Goal: Task Accomplishment & Management: Use online tool/utility

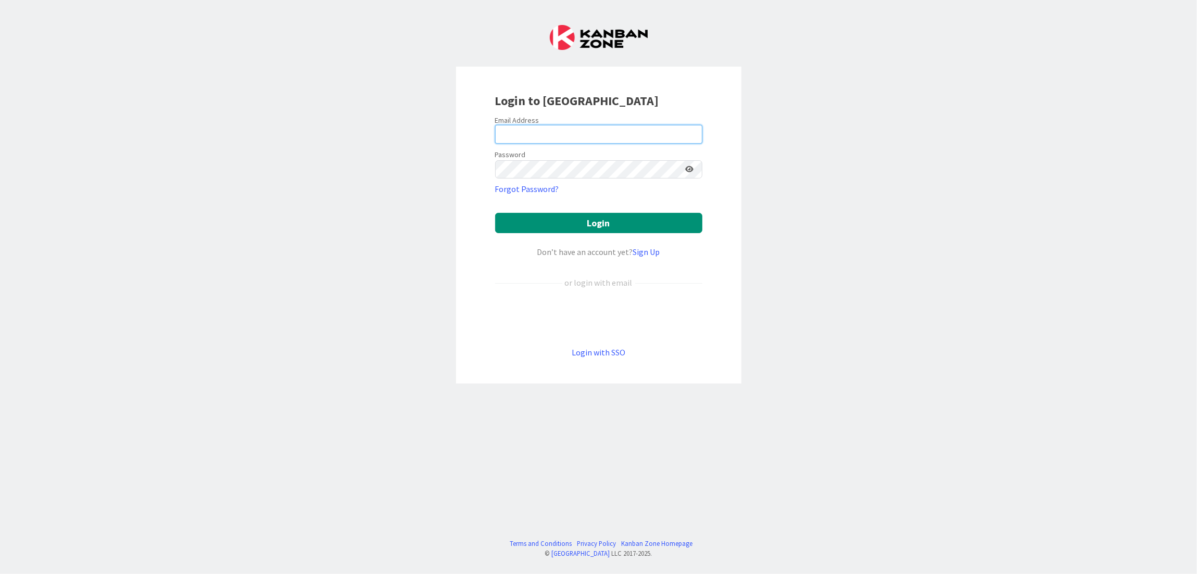
click at [528, 136] on input "email" at bounding box center [598, 134] width 207 height 19
type input "[EMAIL_ADDRESS][DOMAIN_NAME]"
click at [495, 213] on button "Login" at bounding box center [598, 223] width 207 height 20
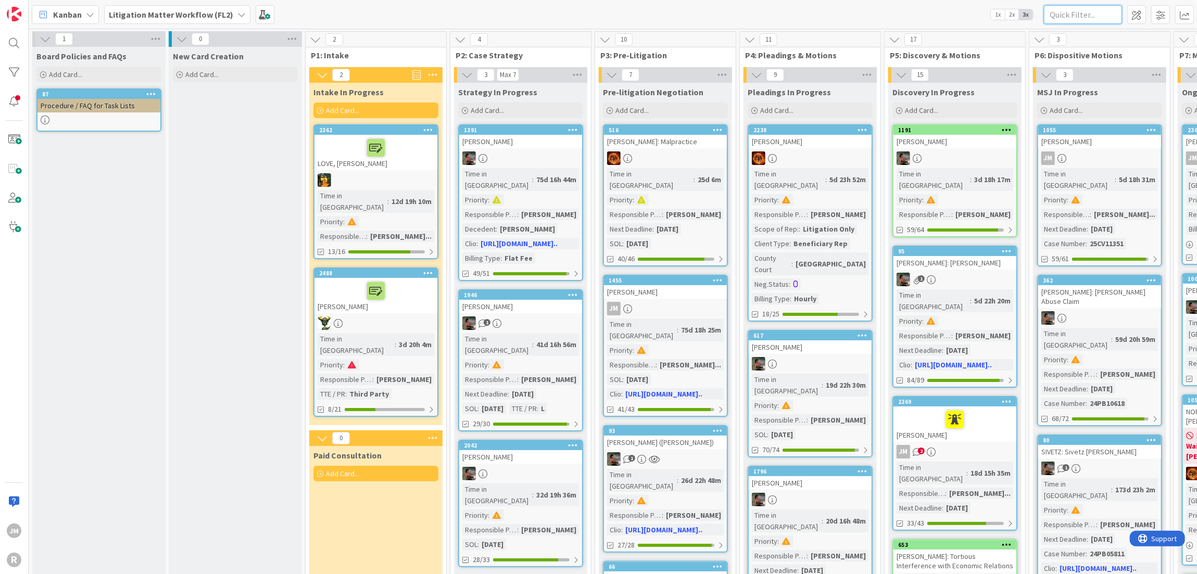
click at [1061, 8] on input "text" at bounding box center [1083, 14] width 78 height 19
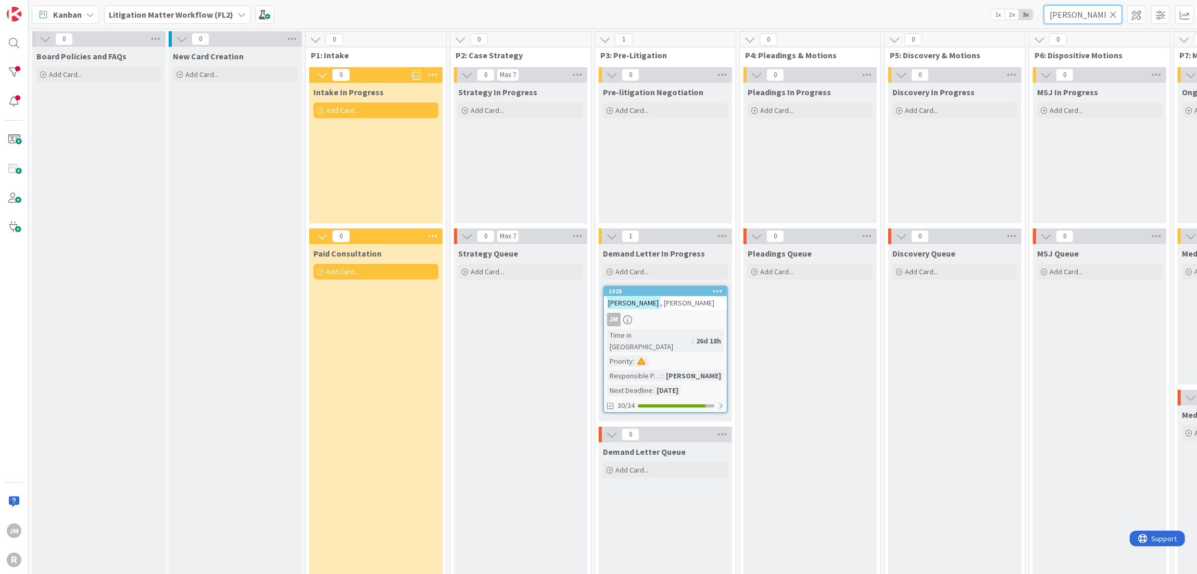
type input "[PERSON_NAME]"
click at [686, 314] on div "JM" at bounding box center [665, 320] width 123 height 14
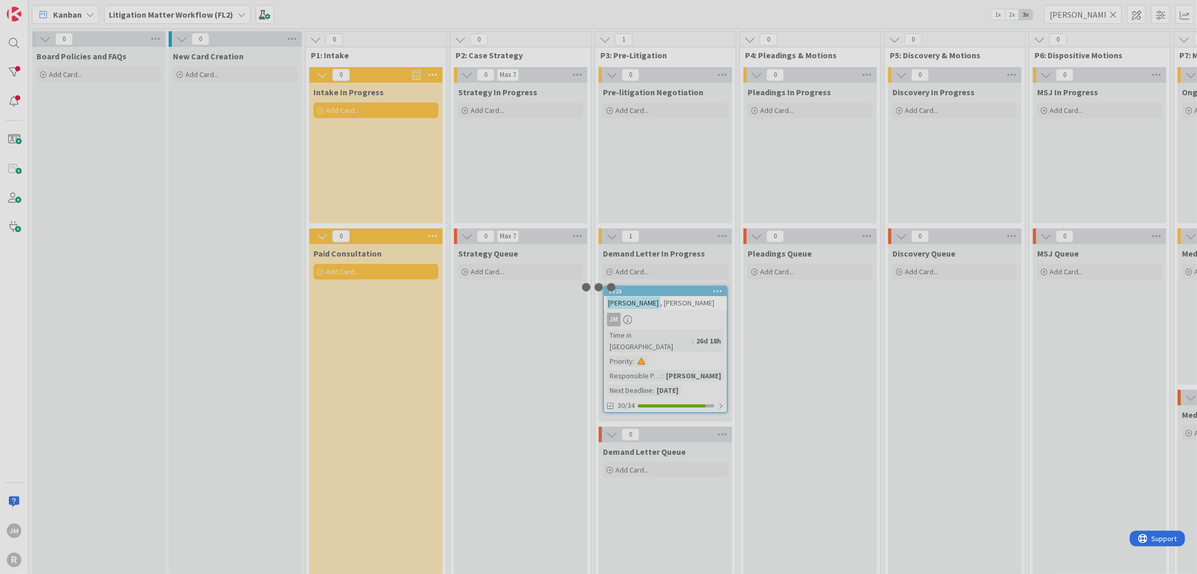
click at [686, 314] on div at bounding box center [598, 287] width 1197 height 574
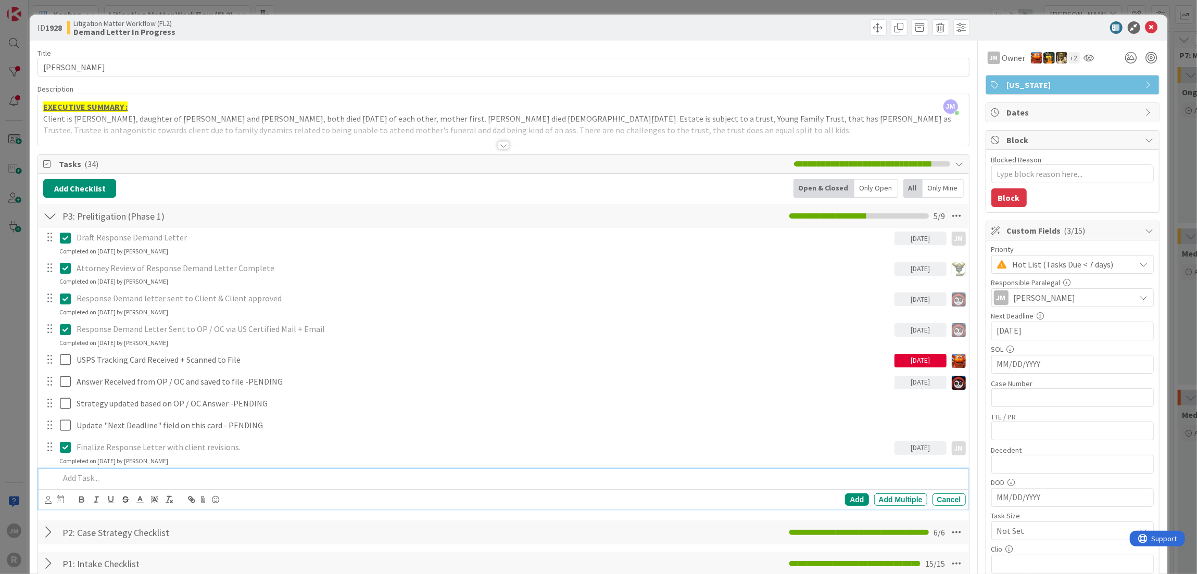
type textarea "x"
click at [115, 478] on p at bounding box center [510, 478] width 902 height 12
click at [848, 495] on div "Add" at bounding box center [856, 500] width 23 height 12
type textarea "x"
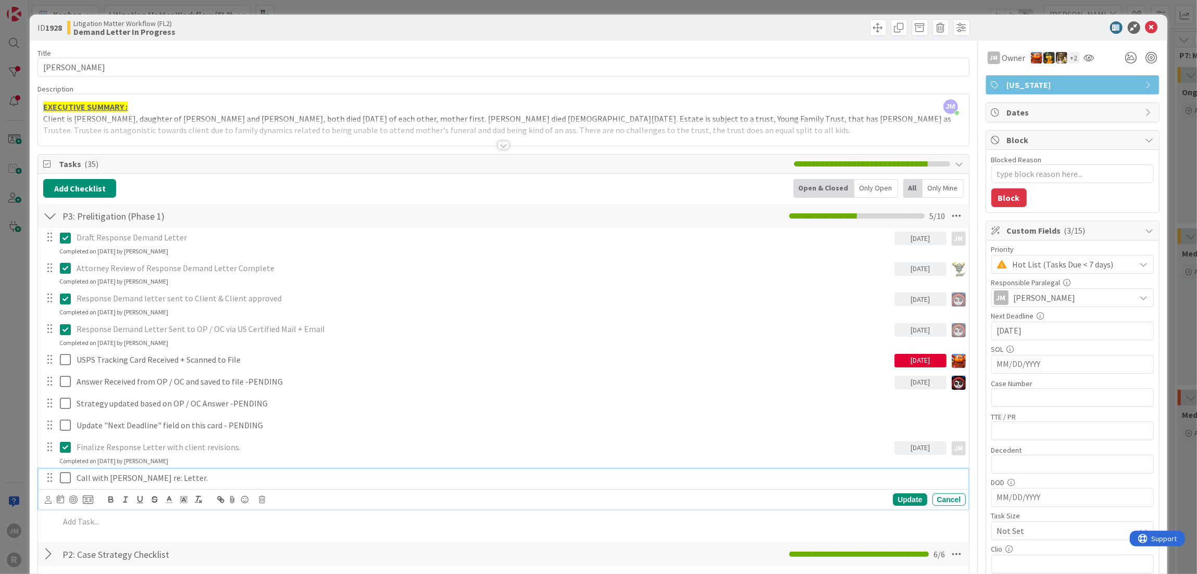
click at [150, 473] on p "Call with [PERSON_NAME] re: Letter." at bounding box center [519, 478] width 885 height 12
click at [60, 498] on icon at bounding box center [60, 499] width 7 height 8
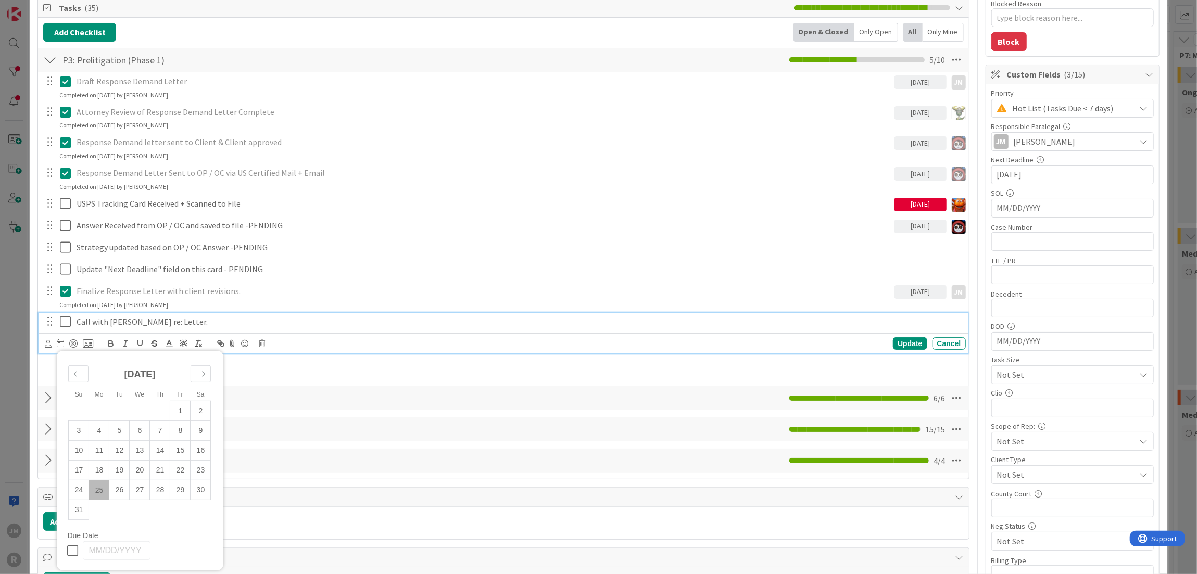
click at [98, 485] on td "25" at bounding box center [99, 490] width 20 height 20
type input "[DATE]"
click at [74, 343] on div at bounding box center [73, 343] width 8 height 8
type textarea "x"
click at [900, 338] on div "Update" at bounding box center [910, 343] width 34 height 12
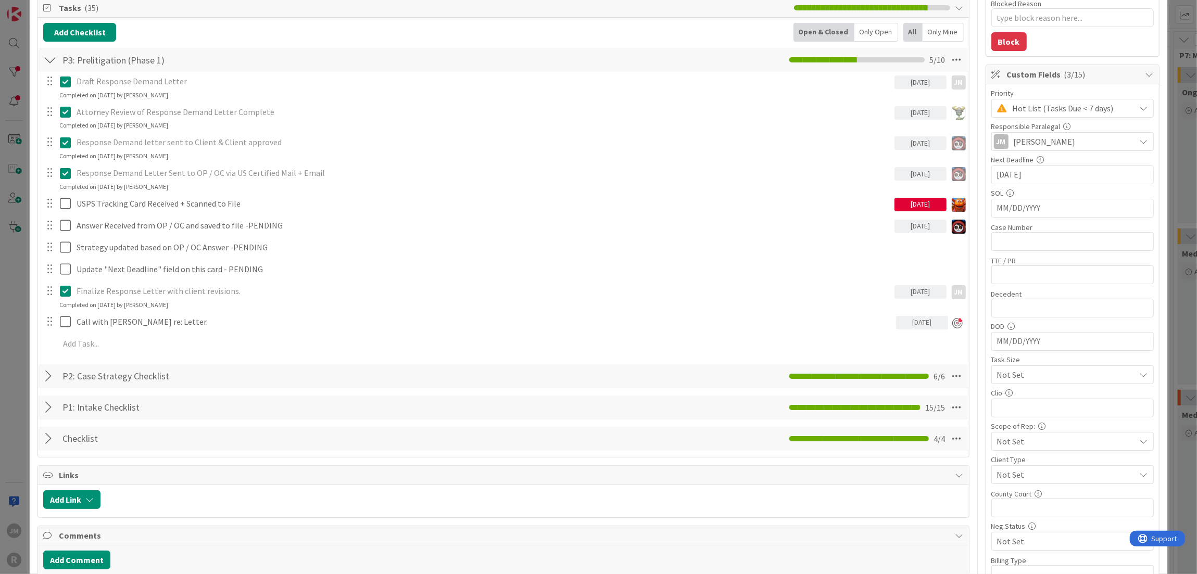
click at [8, 301] on div "ID 1928 Litigation Matter Workflow (FL2) Demand Letter In Progress Title 13 / 1…" at bounding box center [598, 287] width 1197 height 574
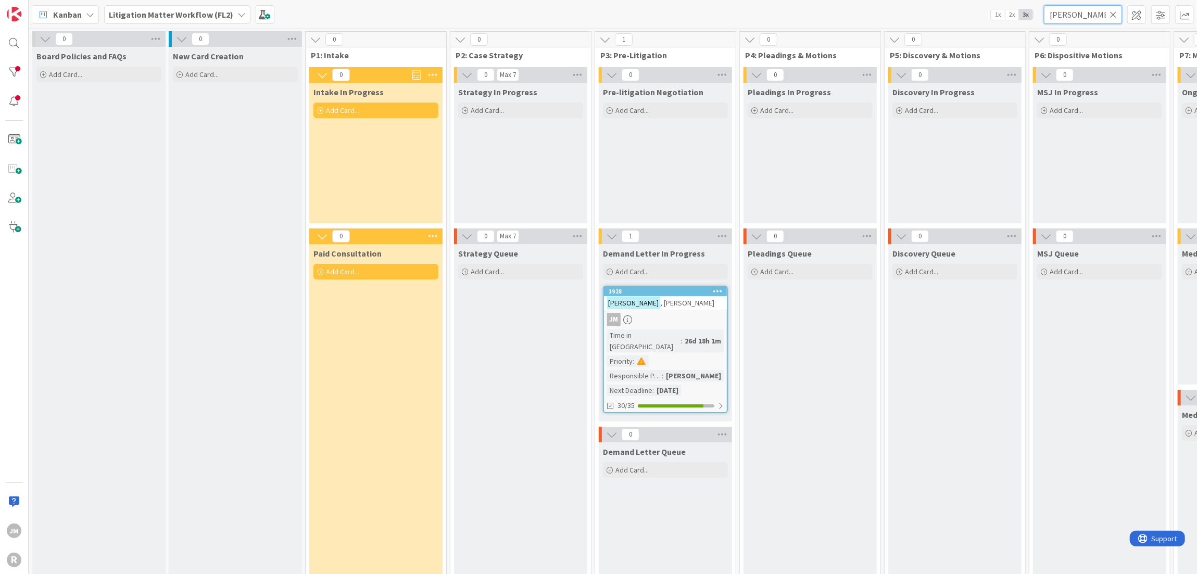
drag, startPoint x: 1081, startPoint y: 19, endPoint x: 1030, endPoint y: 20, distance: 51.0
click at [1030, 20] on div "Kanban Litigation Matter Workflow (FL2) 1x 2x 3x [PERSON_NAME]" at bounding box center [613, 14] width 1168 height 29
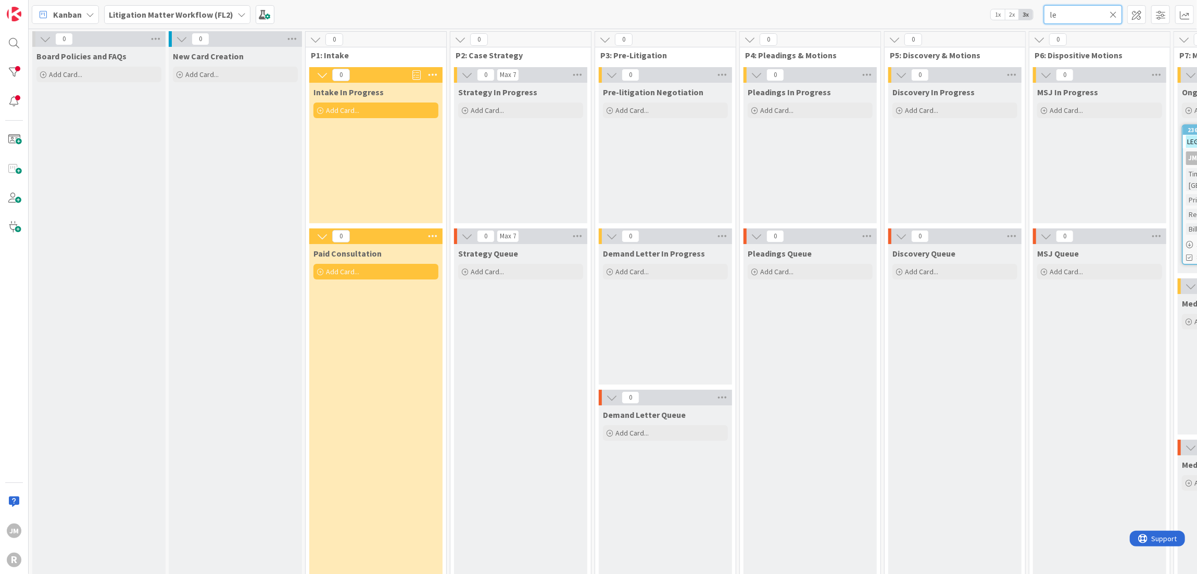
type input "l"
type input "c"
type input "k"
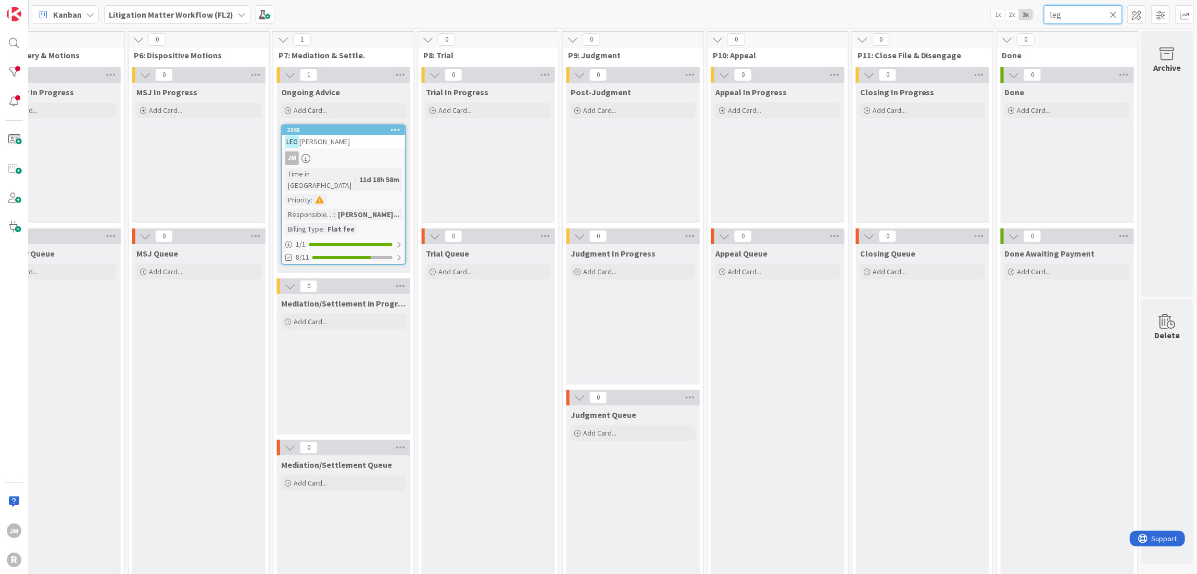
type input "leg"
click at [349, 158] on div "JM" at bounding box center [343, 158] width 123 height 14
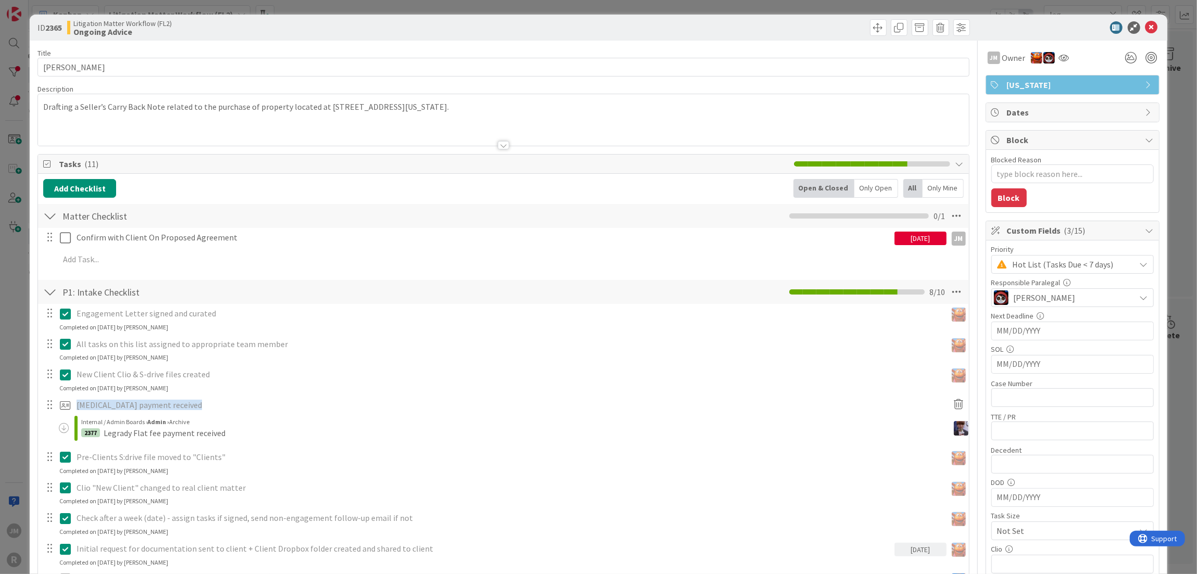
type textarea "x"
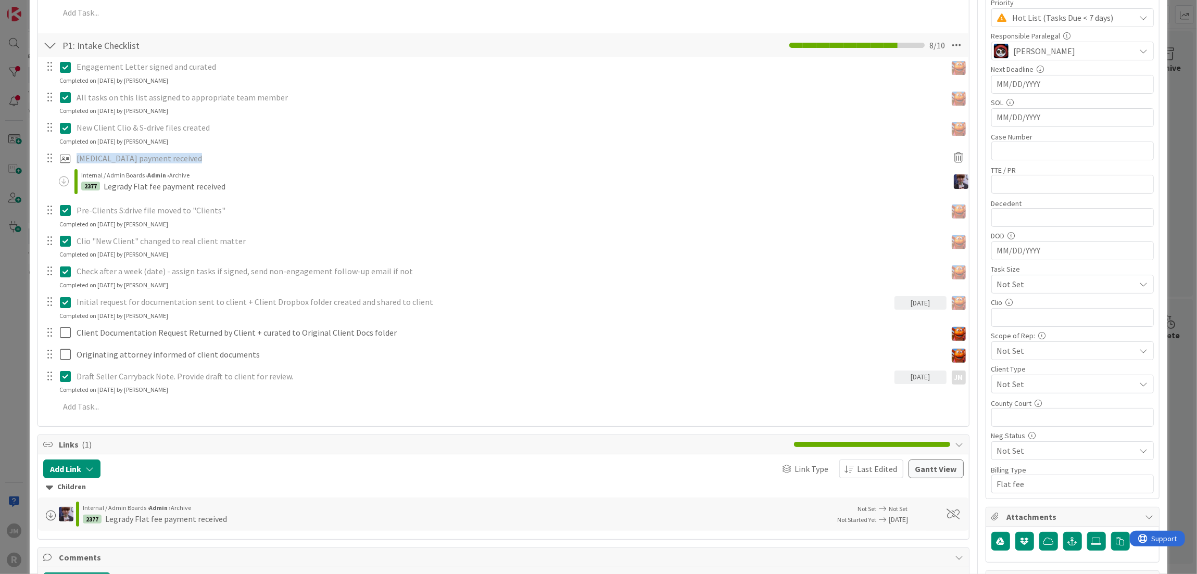
scroll to position [312, 0]
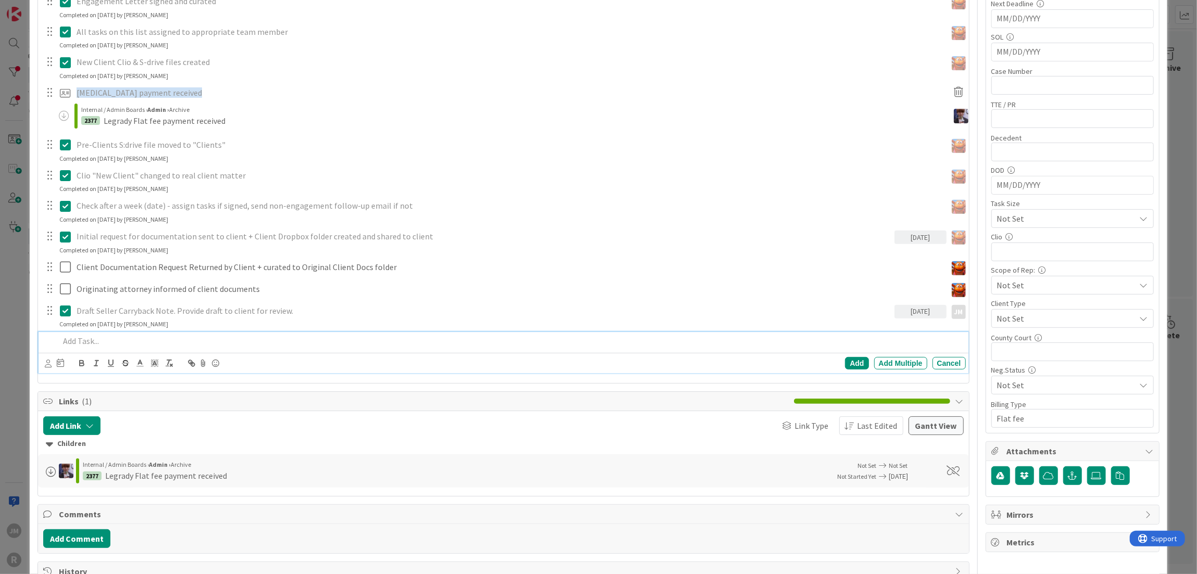
click at [112, 338] on p at bounding box center [510, 341] width 902 height 12
click at [49, 360] on icon at bounding box center [48, 364] width 7 height 8
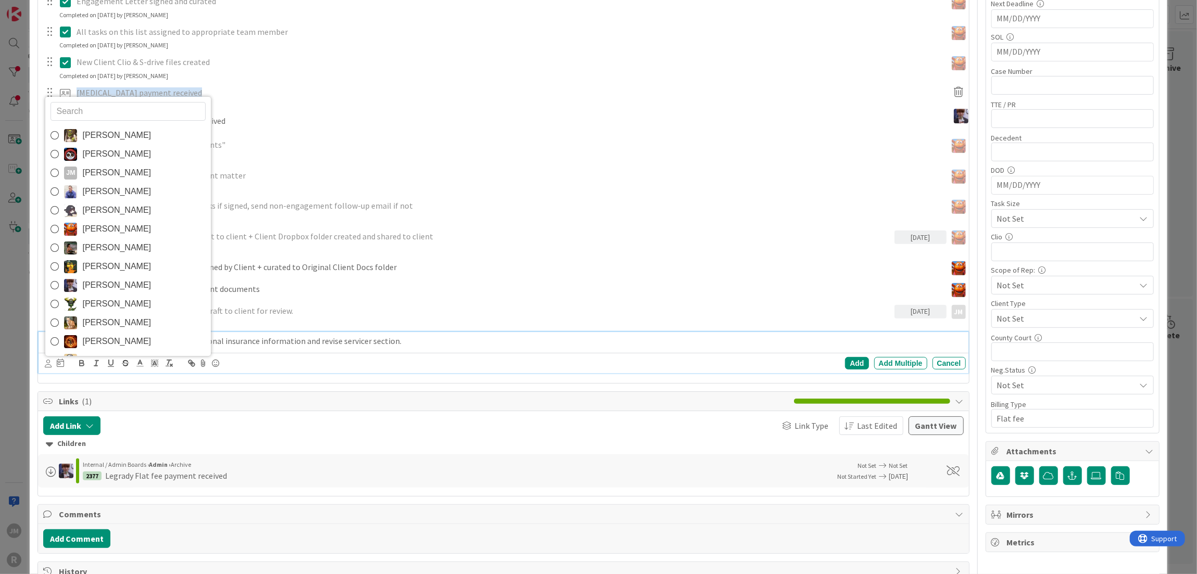
click at [125, 176] on link "[PERSON_NAME] [PERSON_NAME]" at bounding box center [128, 172] width 166 height 19
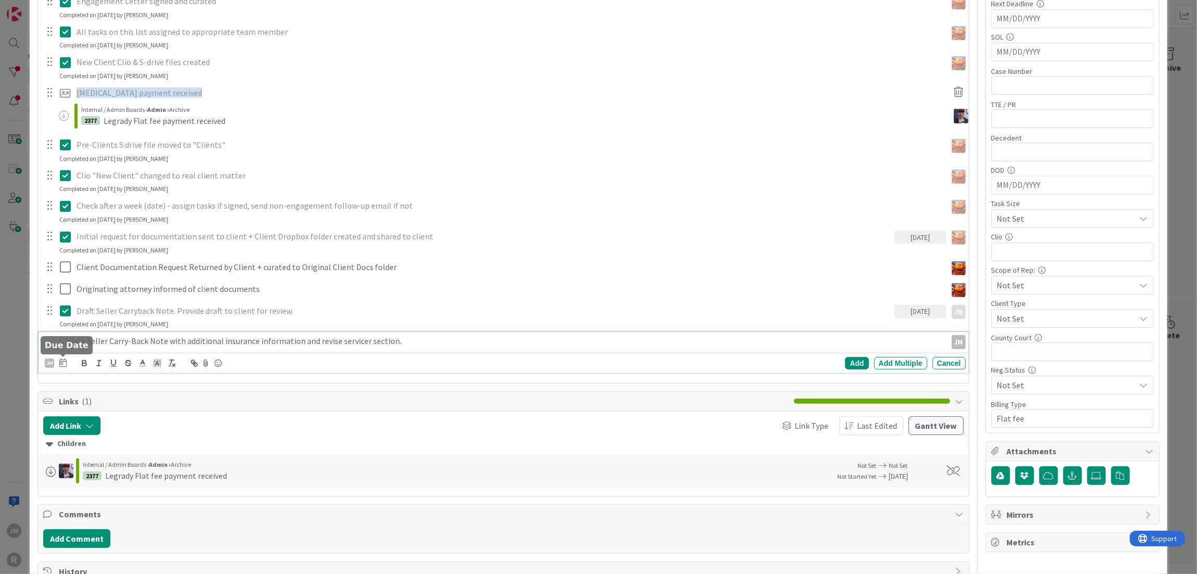
click at [60, 364] on icon at bounding box center [62, 363] width 7 height 8
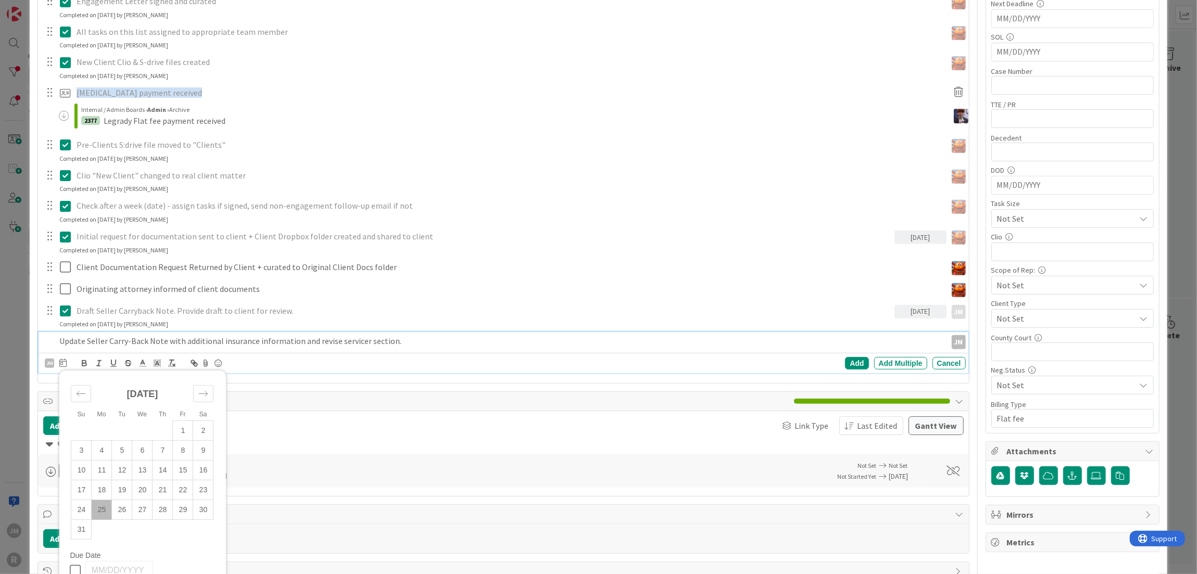
click at [103, 503] on td "25" at bounding box center [102, 510] width 20 height 20
click at [845, 359] on div "Add" at bounding box center [856, 363] width 23 height 12
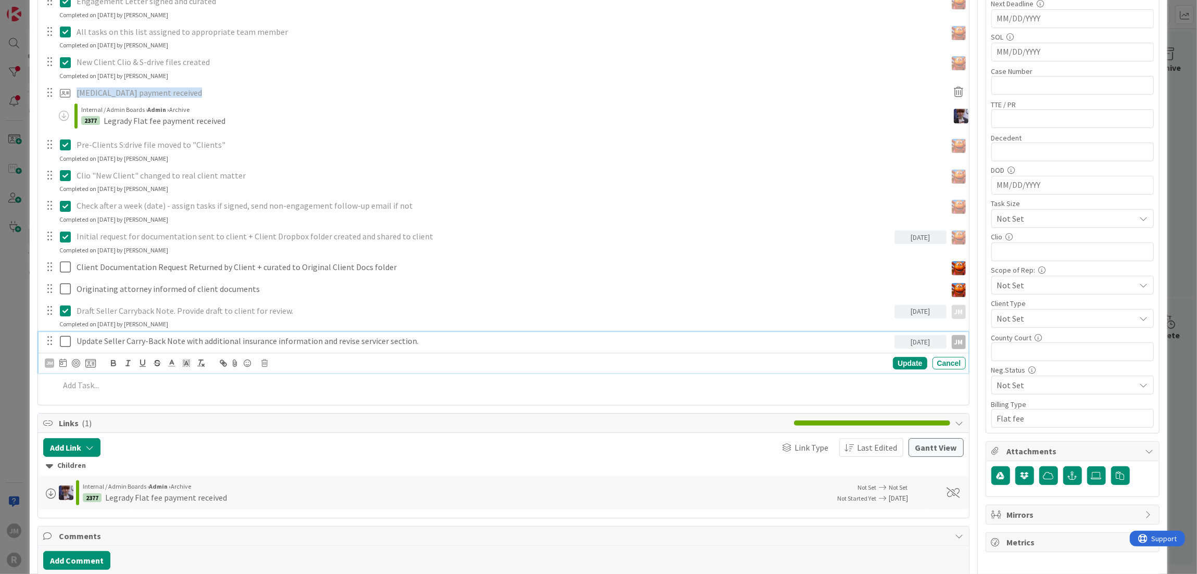
click at [173, 343] on p "Update Seller Carry-Back Note with additional insurance information and revise …" at bounding box center [484, 341] width 814 height 12
click at [74, 363] on div at bounding box center [76, 363] width 8 height 8
type textarea "x"
click at [16, 388] on div "ID 2365 Litigation Matter Workflow (FL2) Ongoing Advice Title 16 / 128 [PERSON_…" at bounding box center [598, 287] width 1197 height 574
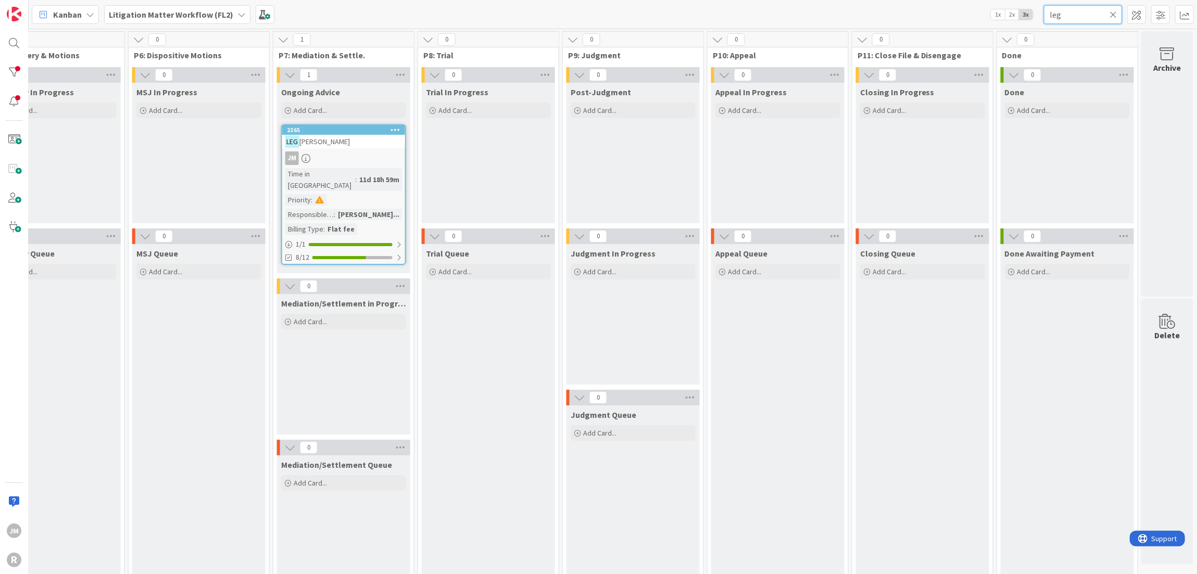
drag, startPoint x: 1091, startPoint y: 15, endPoint x: 839, endPoint y: 45, distance: 254.2
click at [839, 45] on div "Kanban Litigation Matter Workflow (FL2) 1x 2x 3x leg 0 Board Policies and FAQs …" at bounding box center [613, 287] width 1168 height 574
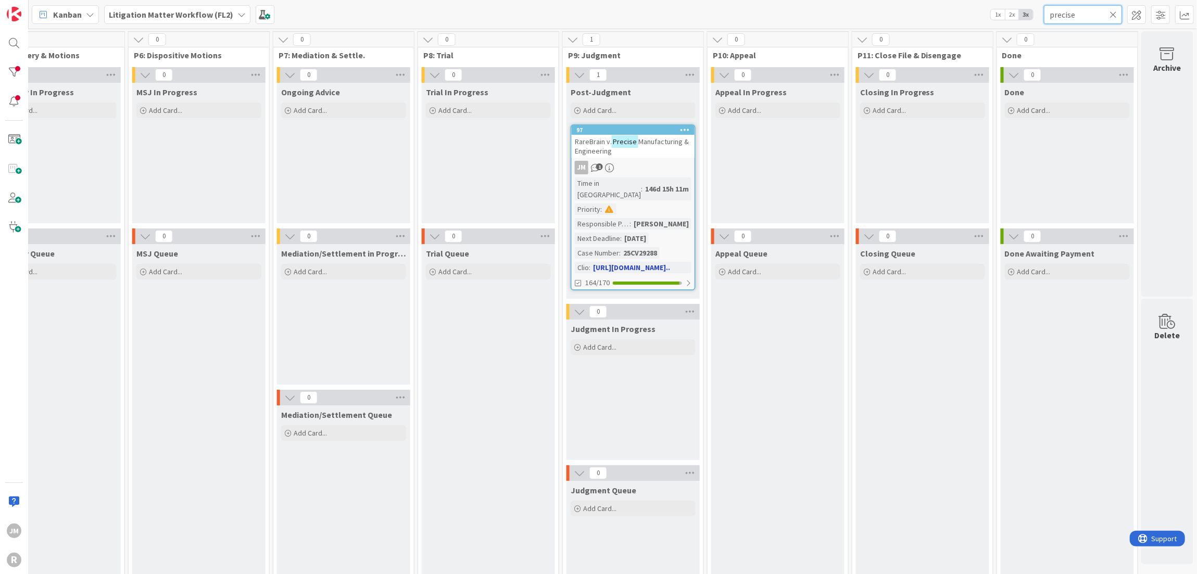
type input "precise"
click at [644, 164] on div "JM 1" at bounding box center [633, 168] width 123 height 14
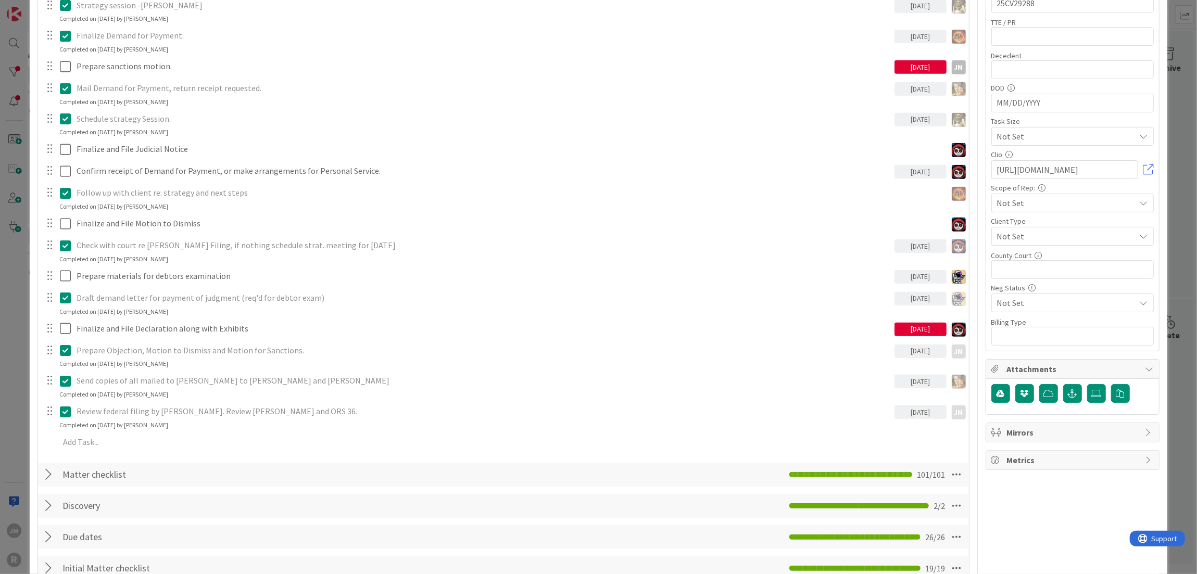
scroll to position [469, 0]
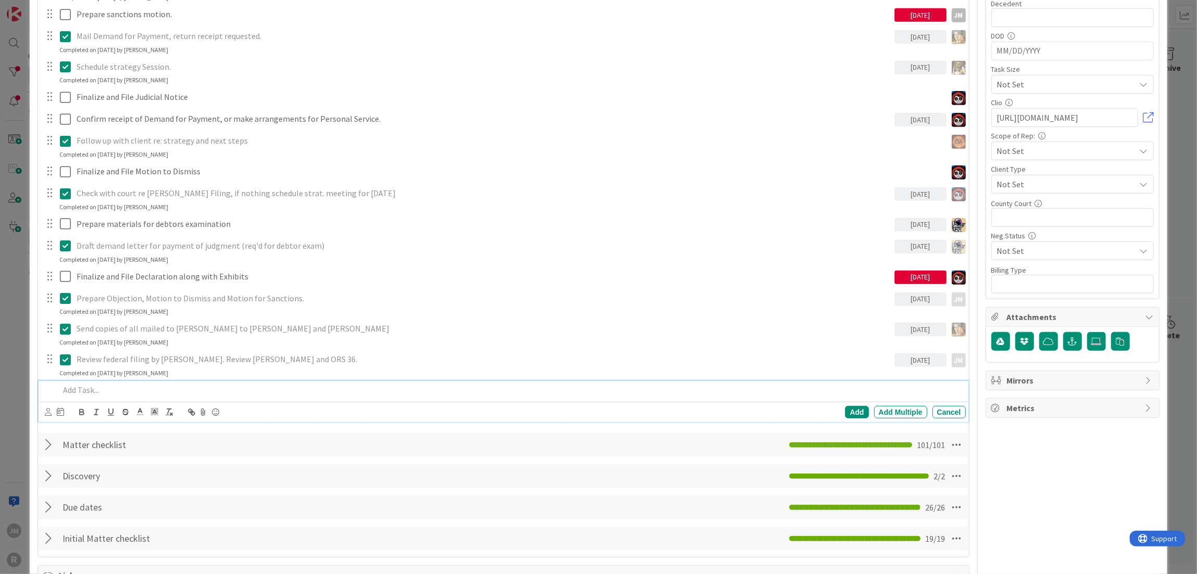
click at [100, 389] on p at bounding box center [510, 390] width 902 height 12
type textarea "x"
click at [46, 413] on icon at bounding box center [48, 412] width 7 height 8
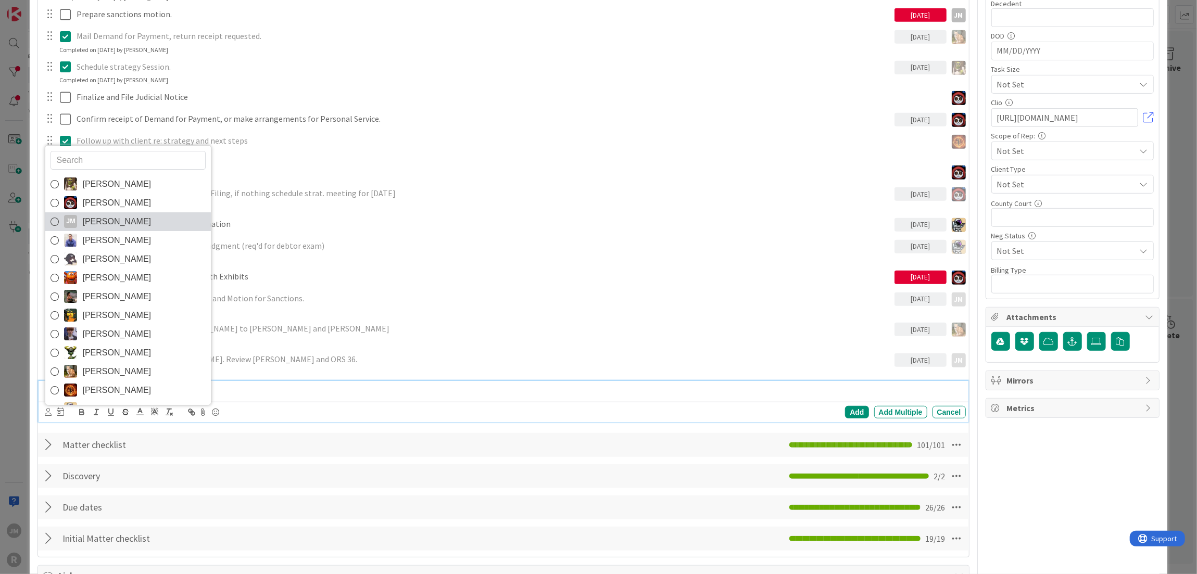
click at [88, 221] on span "[PERSON_NAME]" at bounding box center [116, 222] width 69 height 16
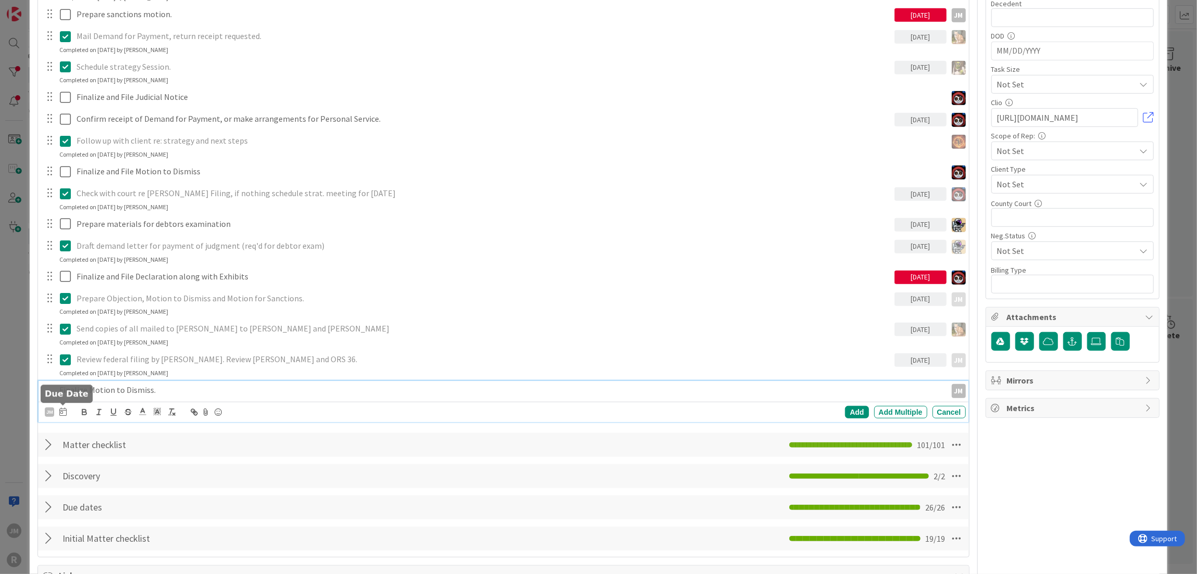
click at [63, 408] on icon at bounding box center [62, 412] width 7 height 8
click at [188, 537] on td "22" at bounding box center [183, 539] width 20 height 20
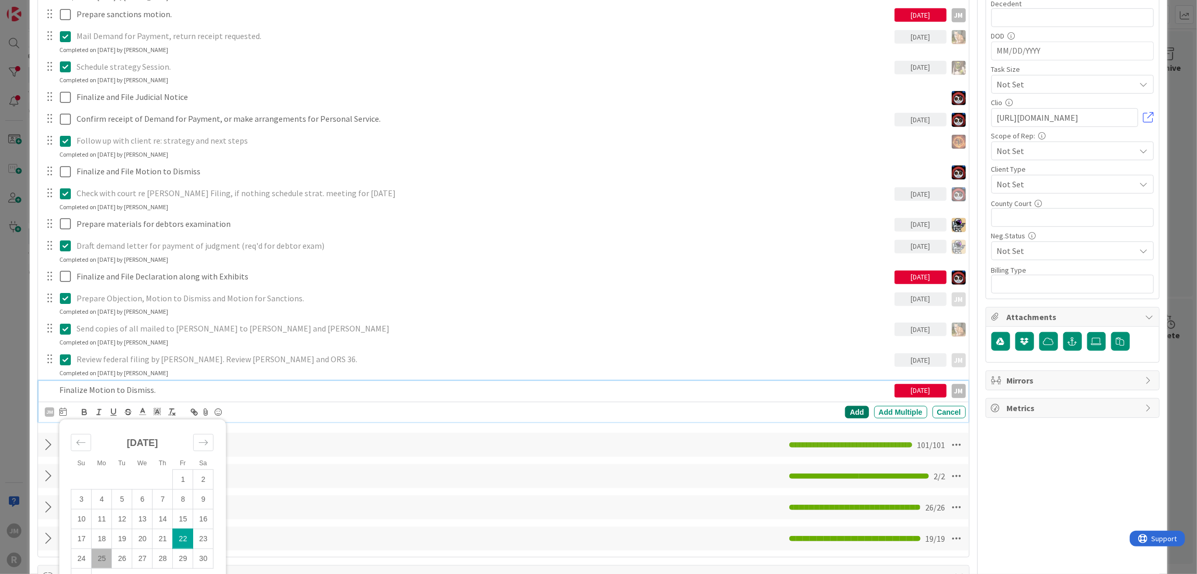
click at [852, 407] on div "Add" at bounding box center [856, 412] width 23 height 12
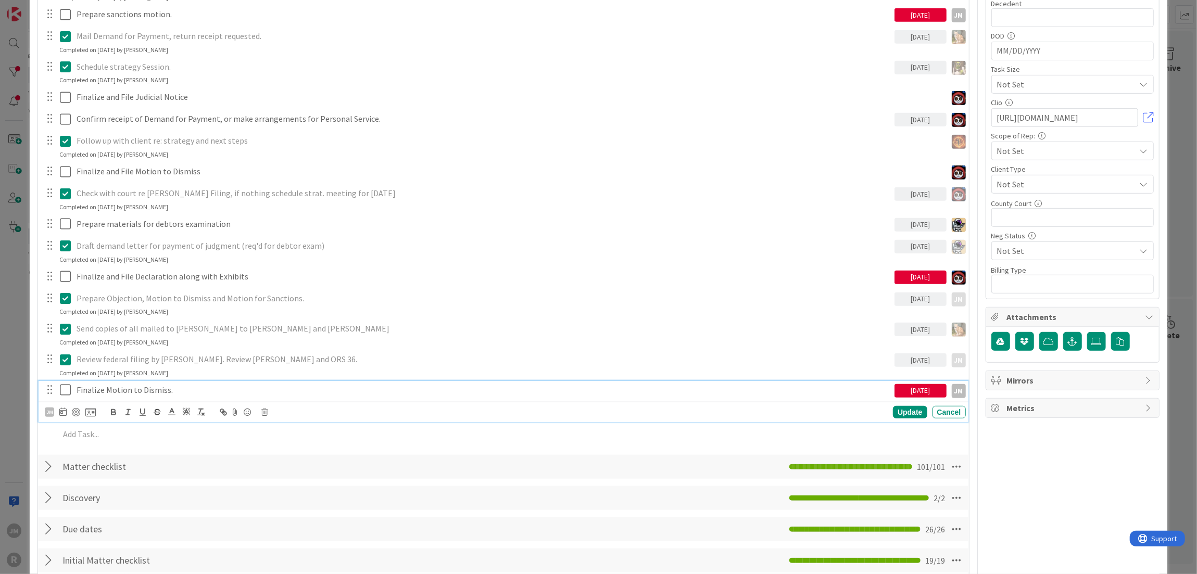
click at [167, 390] on p "Finalize Motion to Dismiss." at bounding box center [484, 390] width 814 height 12
click at [78, 410] on div at bounding box center [76, 412] width 8 height 8
click at [906, 408] on div "Update" at bounding box center [910, 412] width 34 height 12
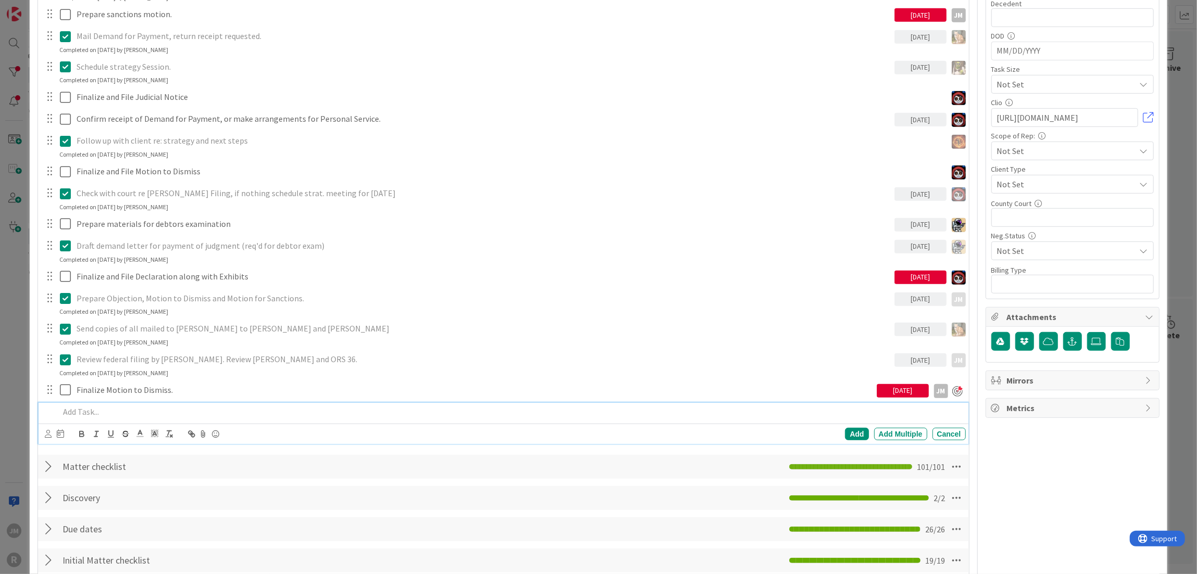
click at [100, 408] on p at bounding box center [510, 412] width 902 height 12
click at [45, 433] on icon at bounding box center [48, 434] width 7 height 8
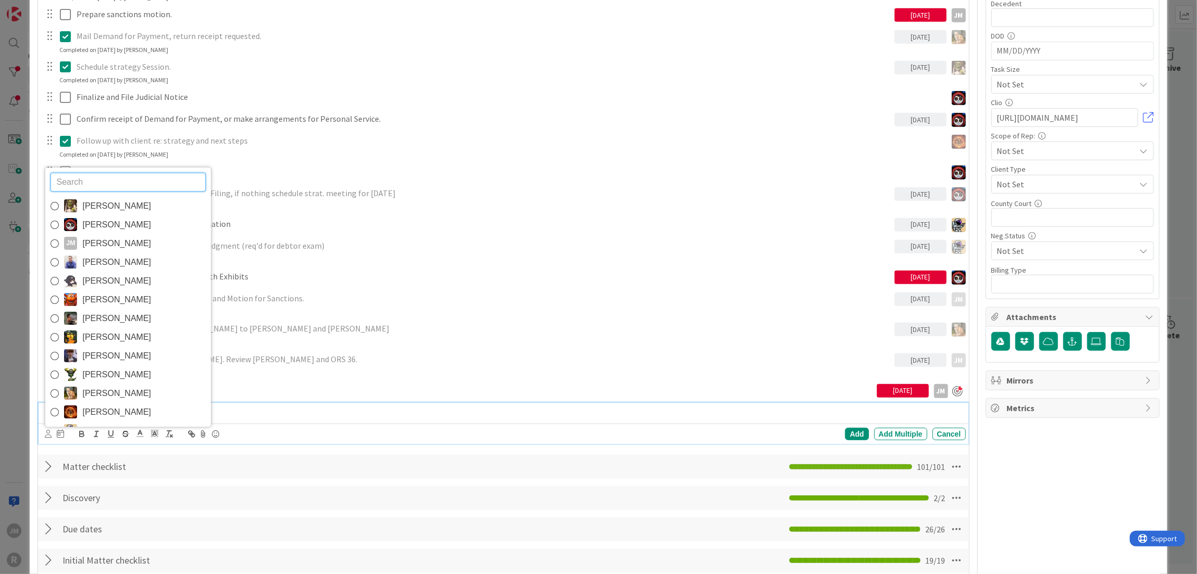
click at [107, 240] on span "[PERSON_NAME]" at bounding box center [116, 244] width 69 height 16
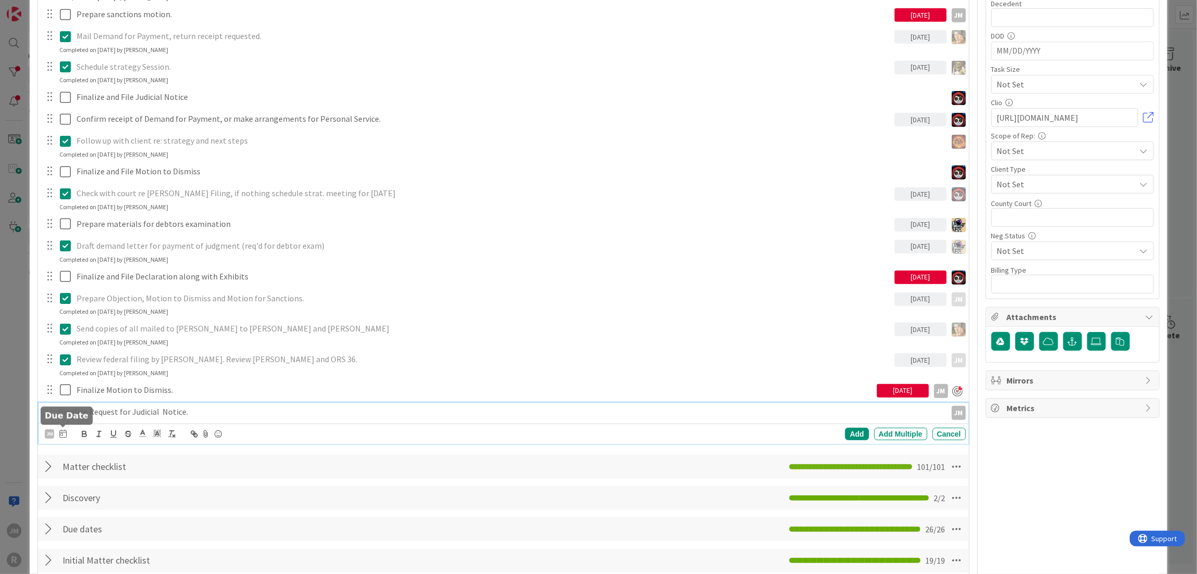
click at [61, 435] on icon at bounding box center [62, 433] width 7 height 8
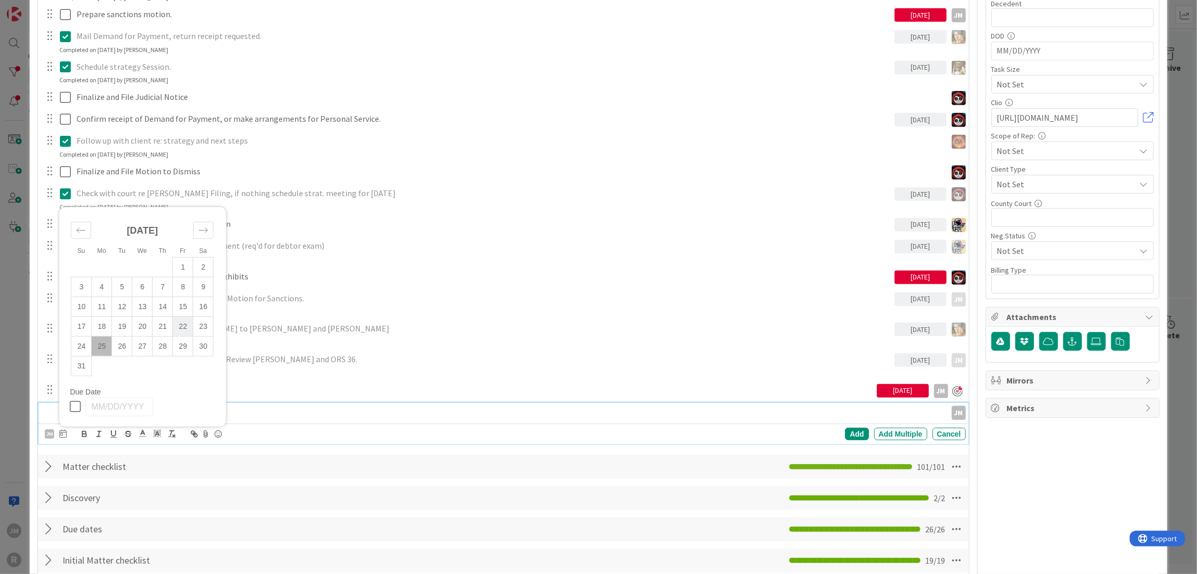
click at [184, 327] on td "22" at bounding box center [183, 327] width 20 height 20
click at [853, 431] on div "Add" at bounding box center [856, 434] width 23 height 12
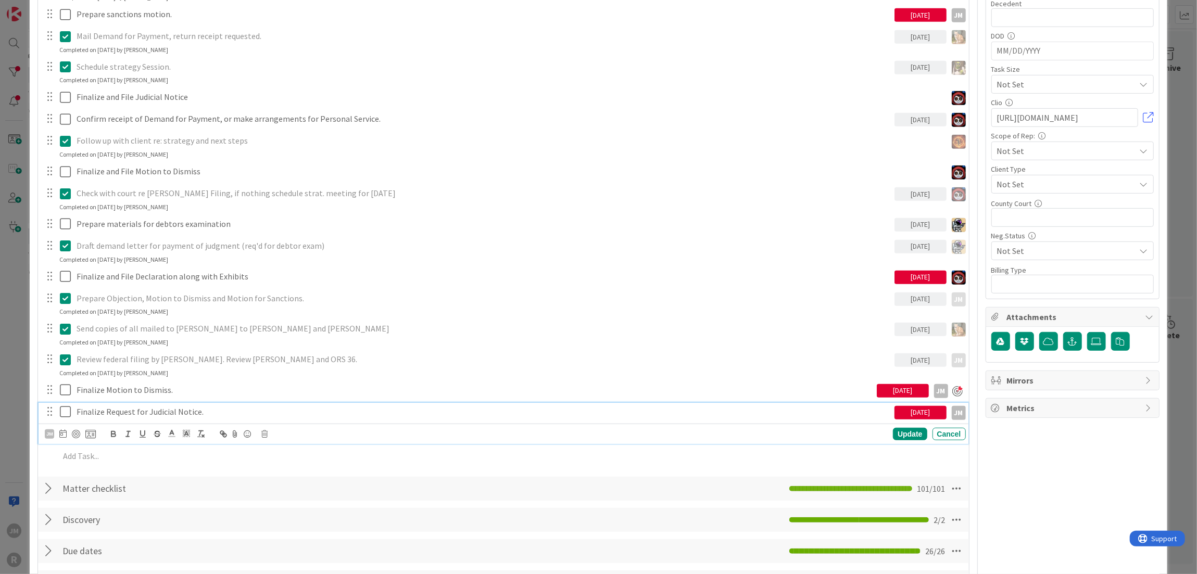
click at [102, 410] on p "Finalize Request for Judicial Notice." at bounding box center [484, 412] width 814 height 12
click at [79, 431] on div at bounding box center [76, 434] width 8 height 8
click at [895, 431] on div "Update" at bounding box center [910, 434] width 34 height 12
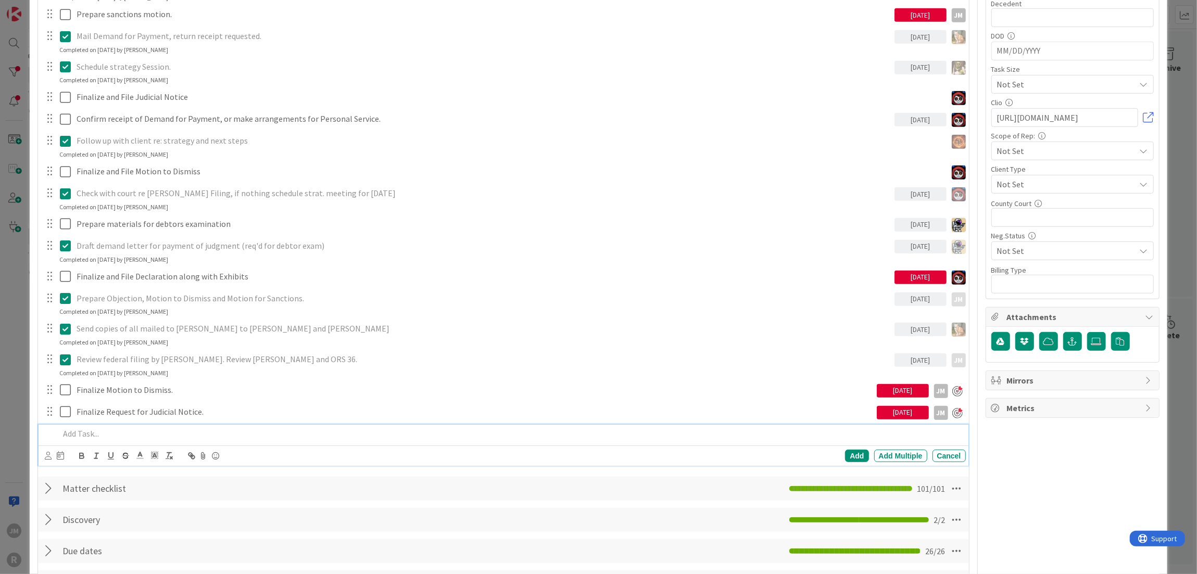
click at [181, 432] on p at bounding box center [510, 434] width 902 height 12
click at [48, 453] on icon at bounding box center [48, 456] width 7 height 8
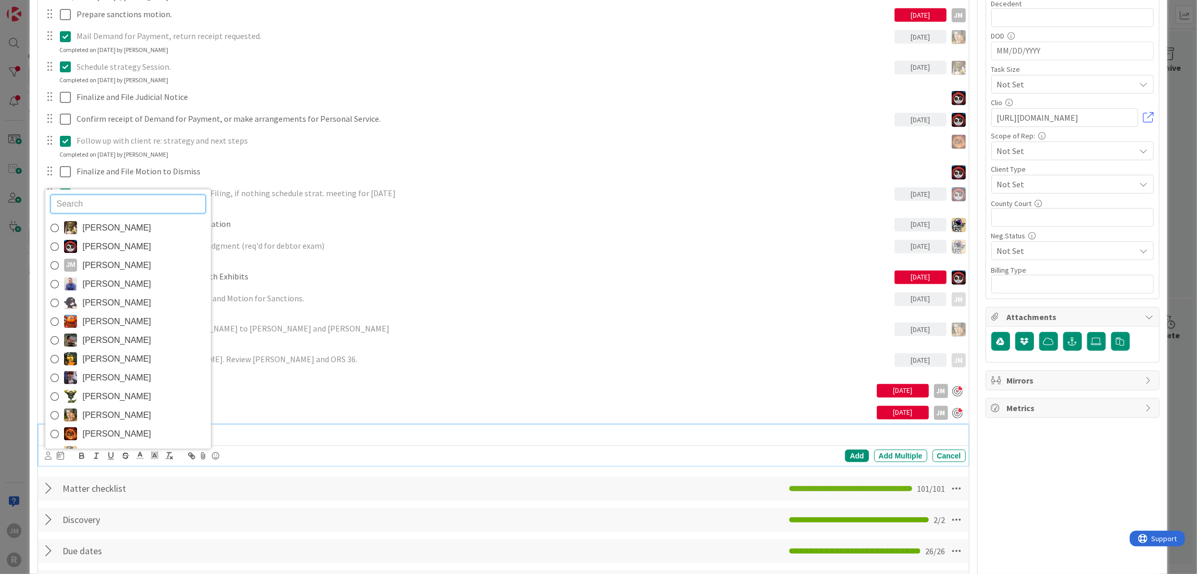
click at [74, 259] on div "JM" at bounding box center [70, 265] width 13 height 13
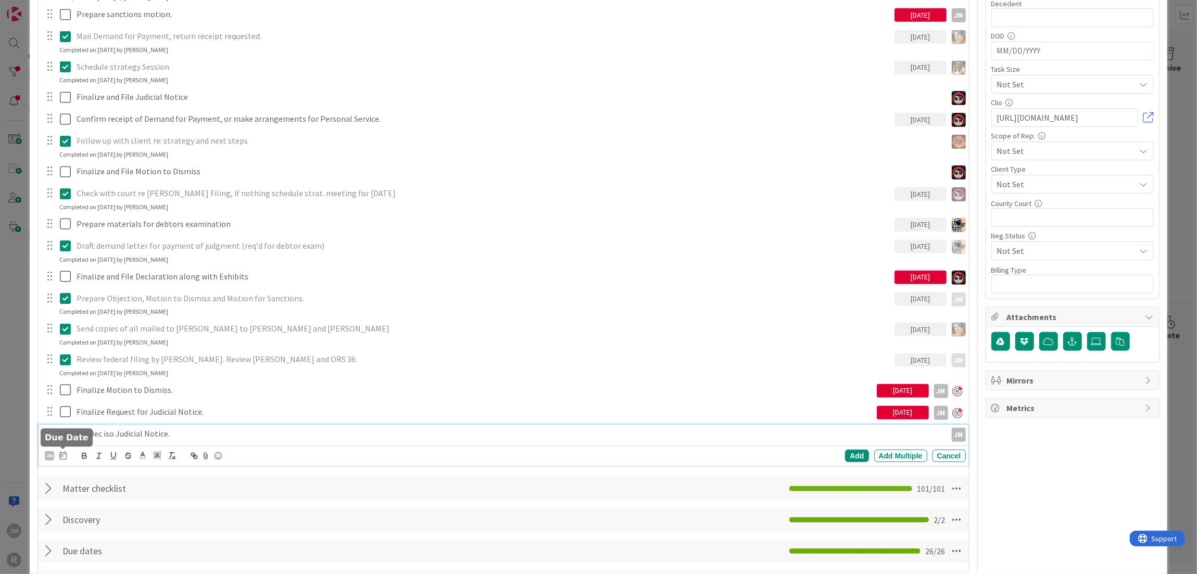
click at [62, 454] on icon at bounding box center [62, 455] width 7 height 8
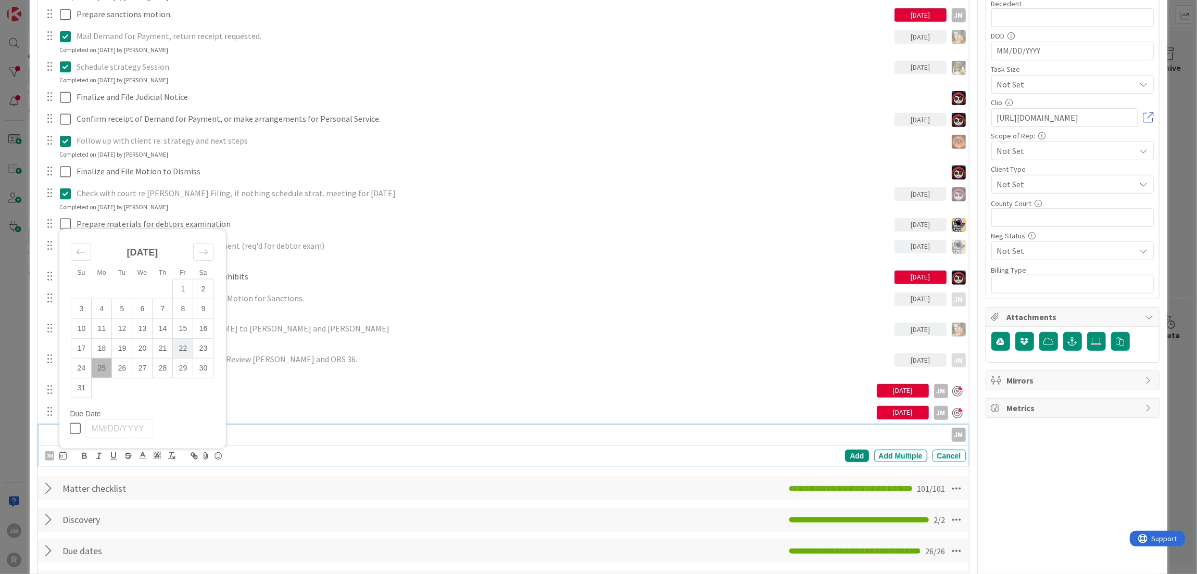
click at [184, 347] on td "22" at bounding box center [183, 348] width 20 height 20
click at [850, 451] on div "Add" at bounding box center [856, 456] width 23 height 12
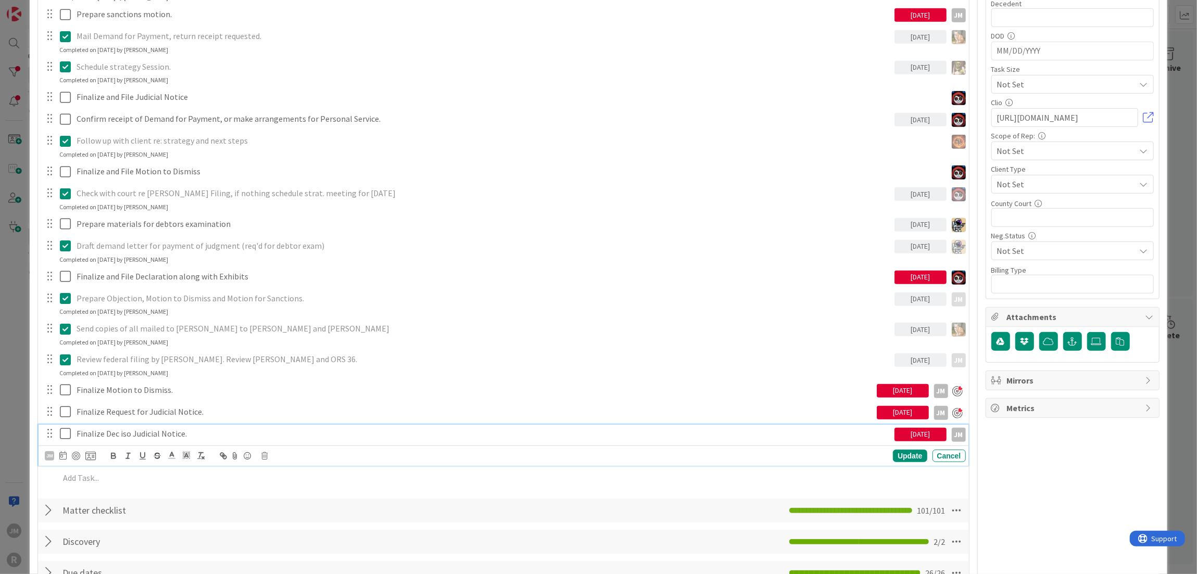
click at [115, 429] on p "Finalize Dec iso Judicial Notice." at bounding box center [484, 434] width 814 height 12
click at [78, 454] on div at bounding box center [76, 456] width 8 height 8
type textarea "x"
click at [895, 450] on div "Update" at bounding box center [910, 456] width 34 height 12
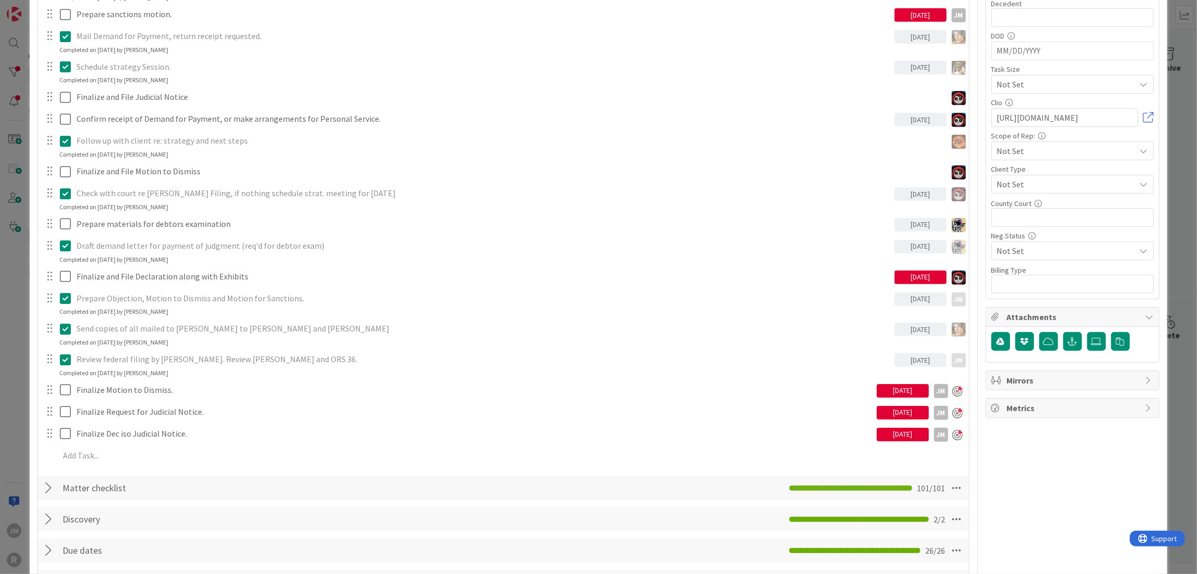
click at [23, 400] on div "ID 97 Litigation Matter Workflow (FL2) Post-Judgment Title 48 / 128 RareBrain v…" at bounding box center [598, 287] width 1197 height 574
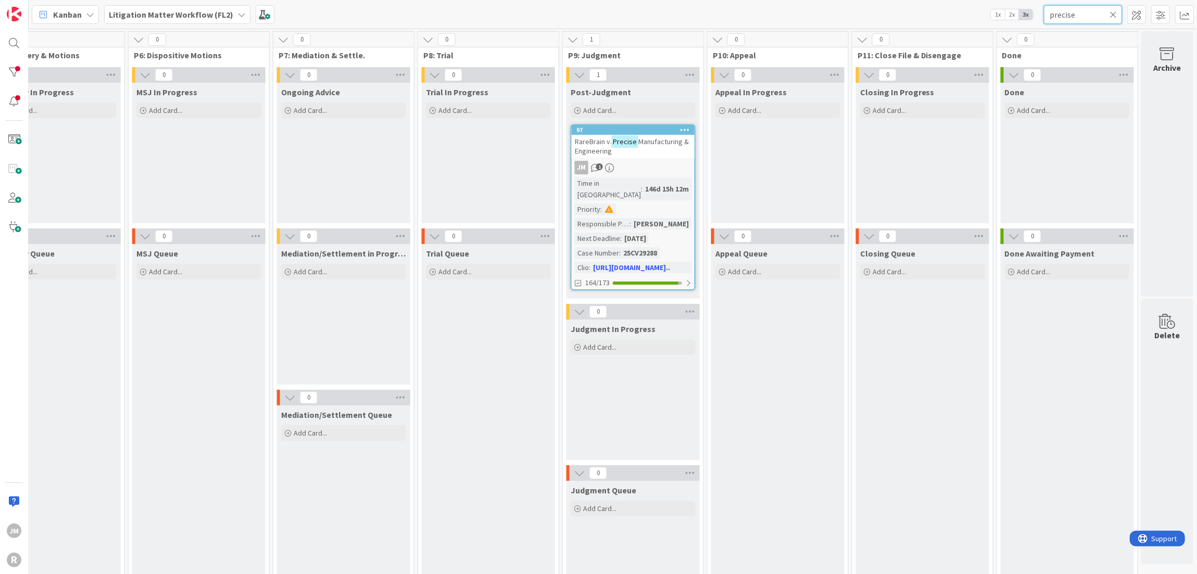
drag, startPoint x: 1082, startPoint y: 15, endPoint x: 979, endPoint y: 18, distance: 103.1
click at [979, 18] on div "Kanban Litigation Matter Workflow (FL2) 1x 2x 3x precise" at bounding box center [613, 14] width 1168 height 29
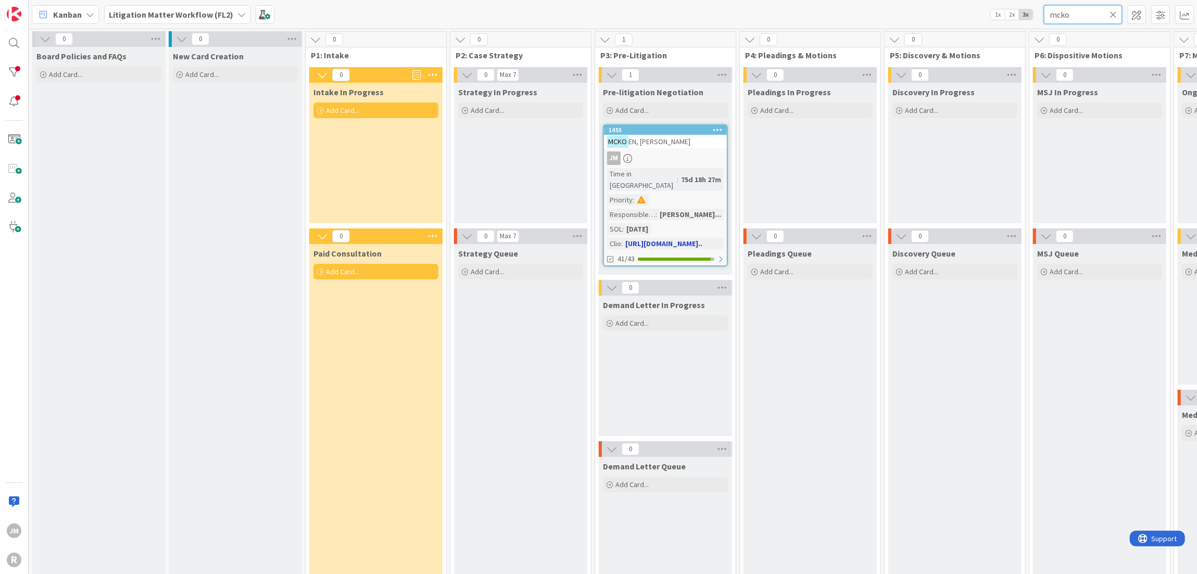
type input "mcko"
click at [675, 150] on link "1455 [PERSON_NAME] EN, [PERSON_NAME] JM Time in Column : 75d 18h 27m Priority :…" at bounding box center [665, 195] width 125 height 142
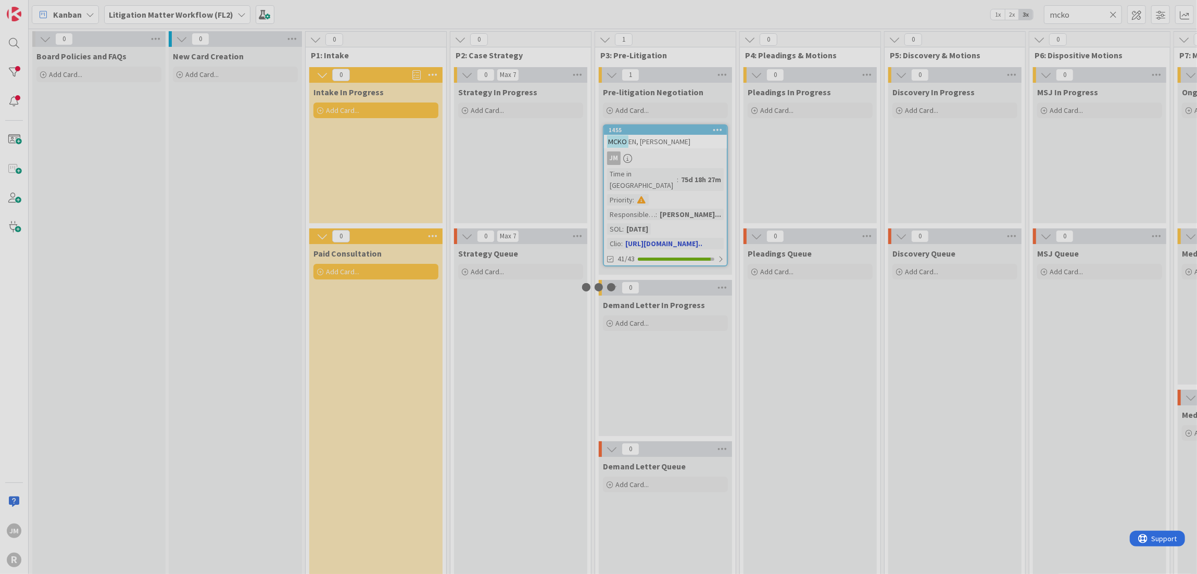
click at [675, 150] on div at bounding box center [598, 287] width 1197 height 574
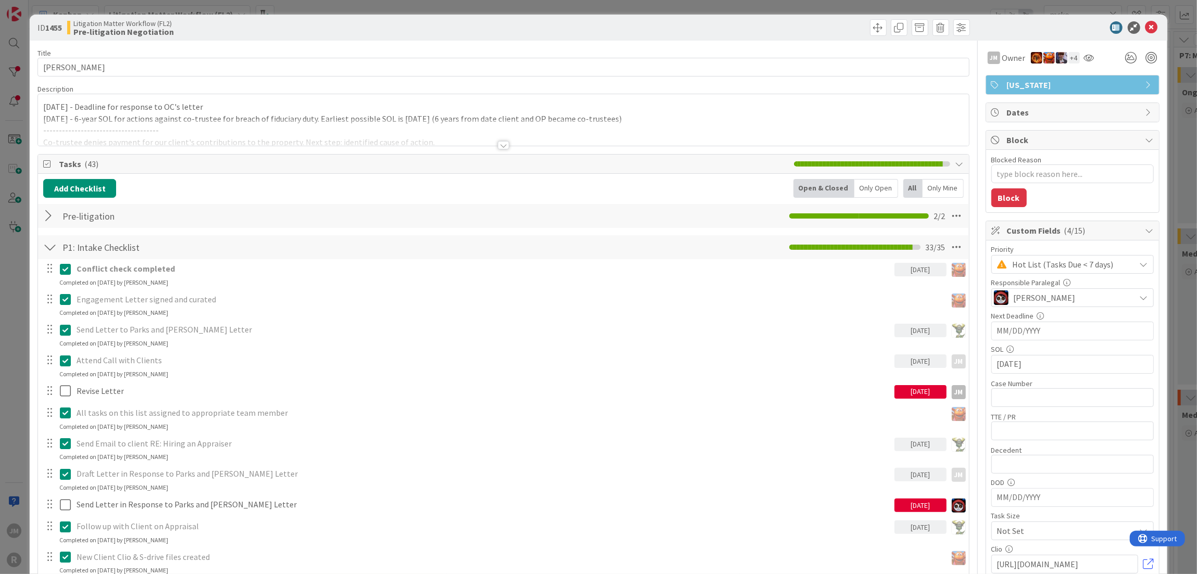
type textarea "x"
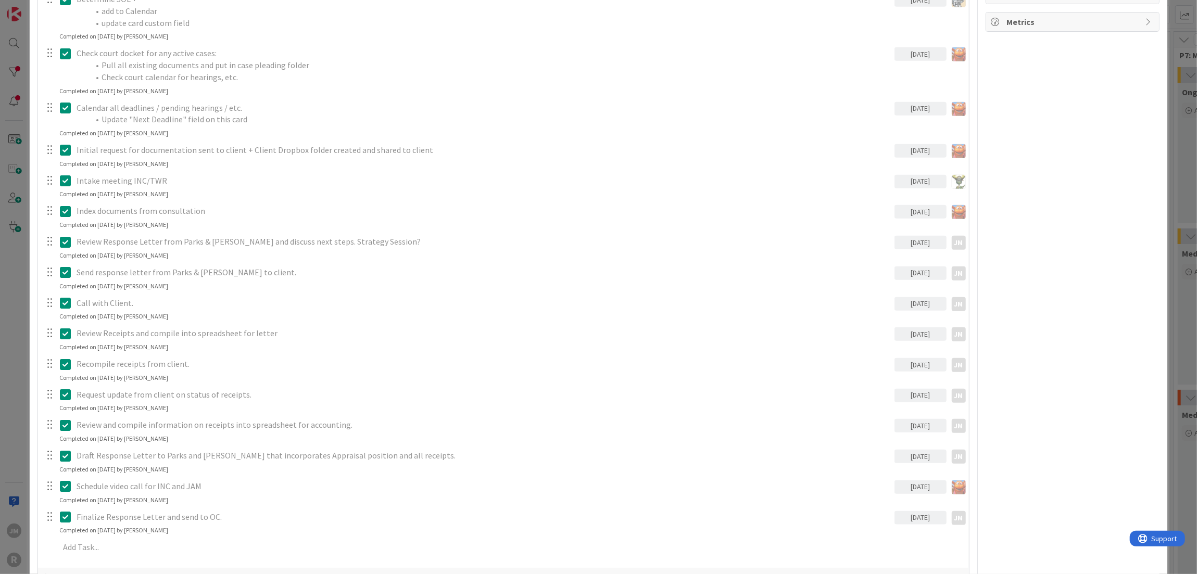
scroll to position [989, 0]
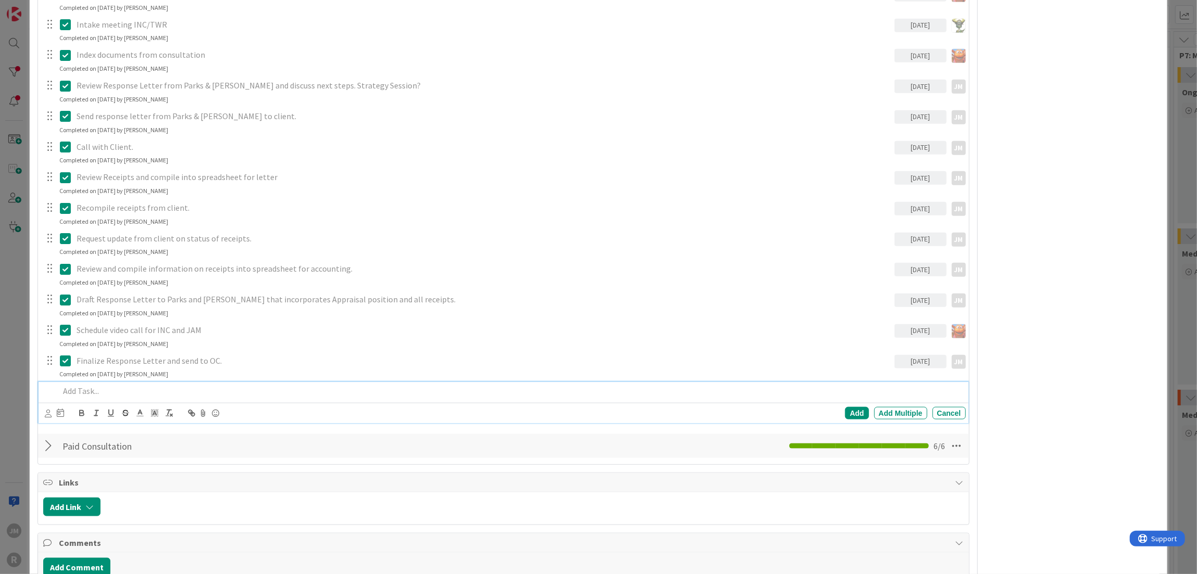
click at [108, 387] on p at bounding box center [510, 391] width 902 height 12
click at [48, 412] on icon at bounding box center [48, 414] width 7 height 8
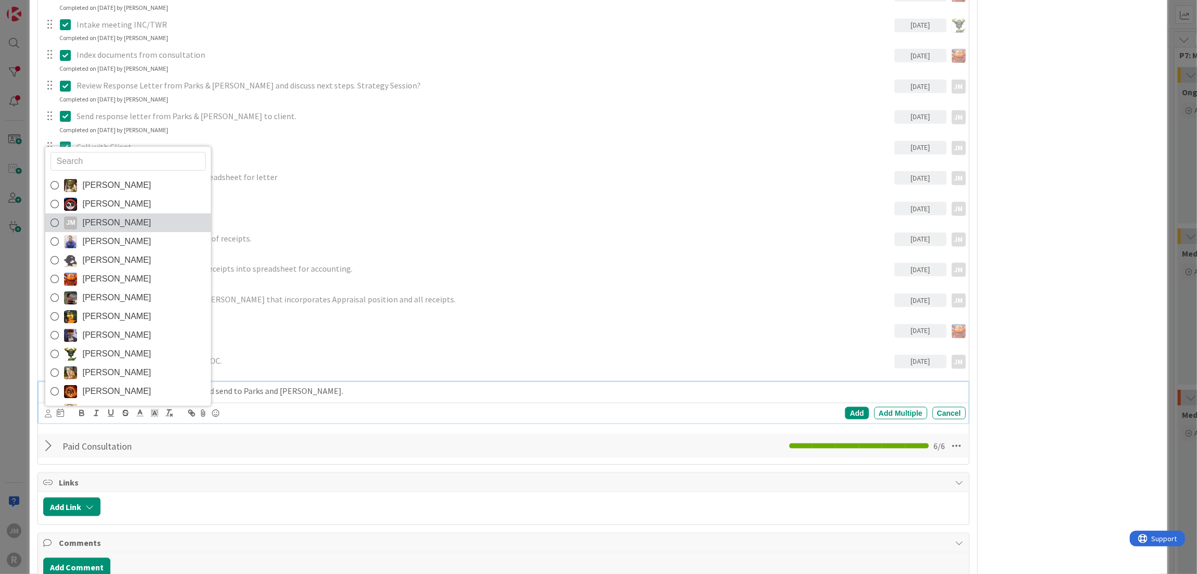
click at [85, 224] on span "[PERSON_NAME]" at bounding box center [116, 223] width 69 height 16
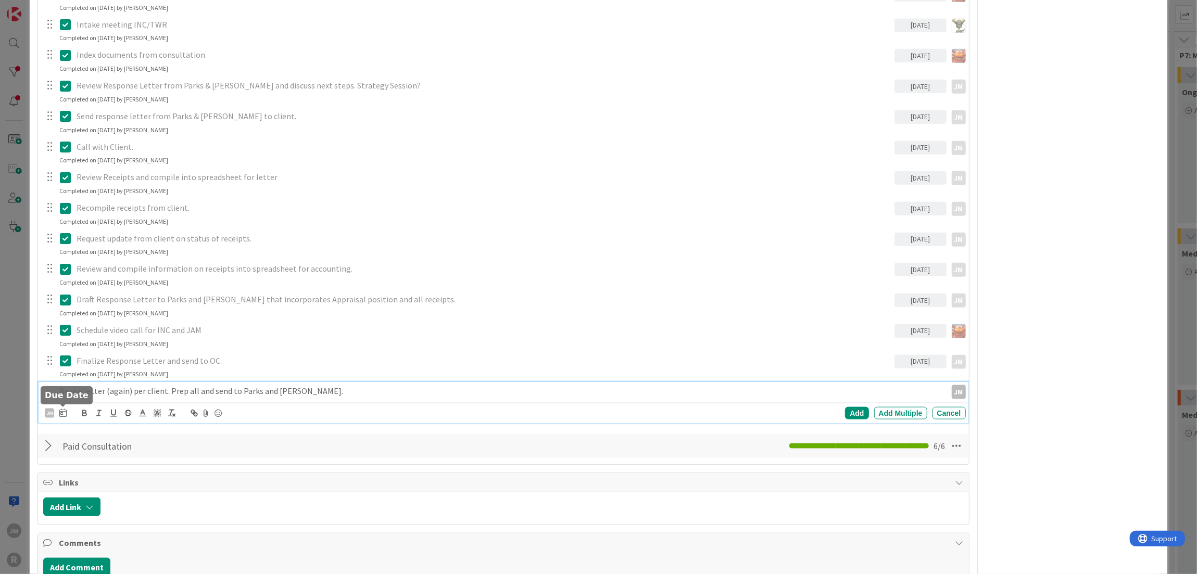
click at [64, 413] on icon at bounding box center [62, 413] width 7 height 8
click at [98, 559] on td "25" at bounding box center [102, 560] width 20 height 20
click at [845, 412] on div "Add" at bounding box center [856, 413] width 23 height 12
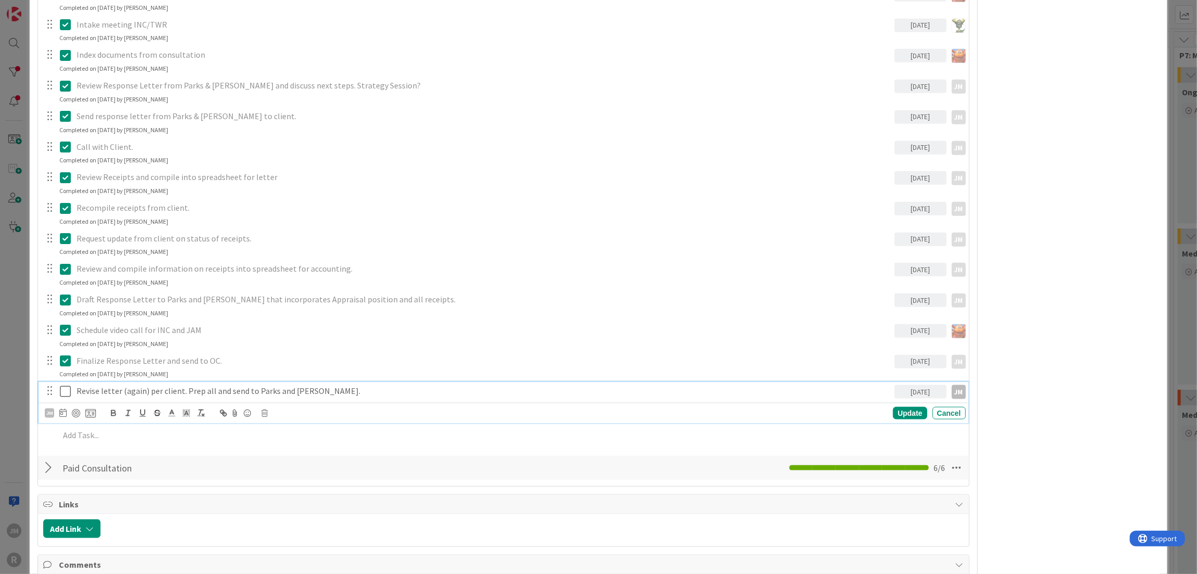
click at [208, 389] on p "Revise letter (again) per client. Prep all and send to Parks and [PERSON_NAME]." at bounding box center [484, 391] width 814 height 12
click at [76, 410] on div at bounding box center [76, 413] width 8 height 8
type textarea "x"
click at [22, 420] on div "ID 1455 Litigation Matter Workflow (FL2) Pre-litigation Negotiation Title 13 / …" at bounding box center [598, 287] width 1197 height 574
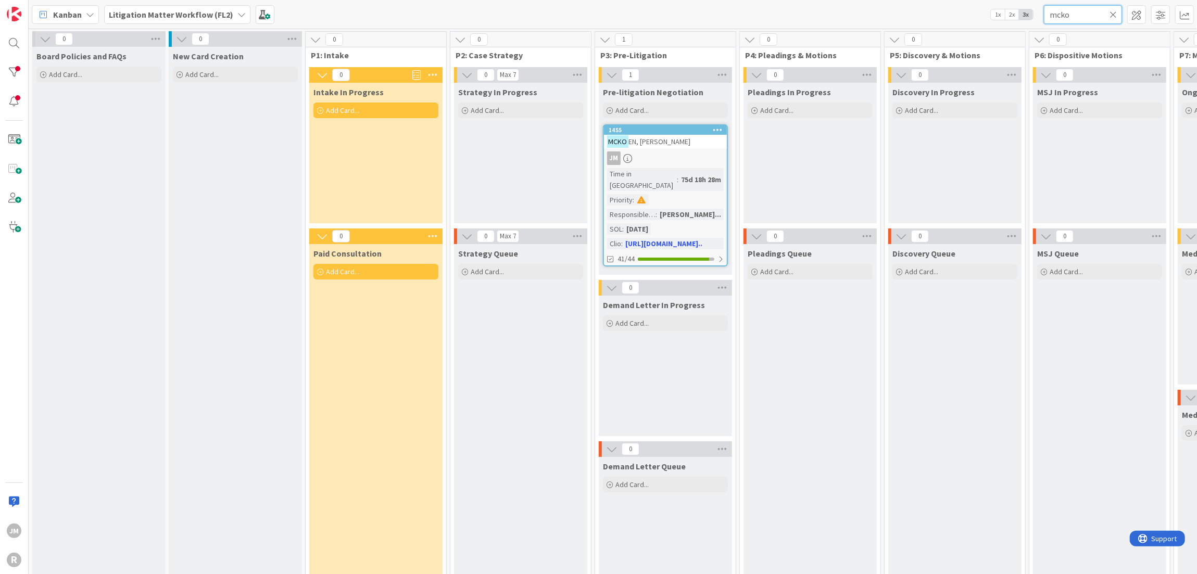
drag, startPoint x: 1070, startPoint y: 12, endPoint x: 1026, endPoint y: 16, distance: 44.9
click at [1023, 20] on div "Kanban Litigation Matter Workflow (FL2) 1x 2x 3x mcko" at bounding box center [613, 14] width 1168 height 29
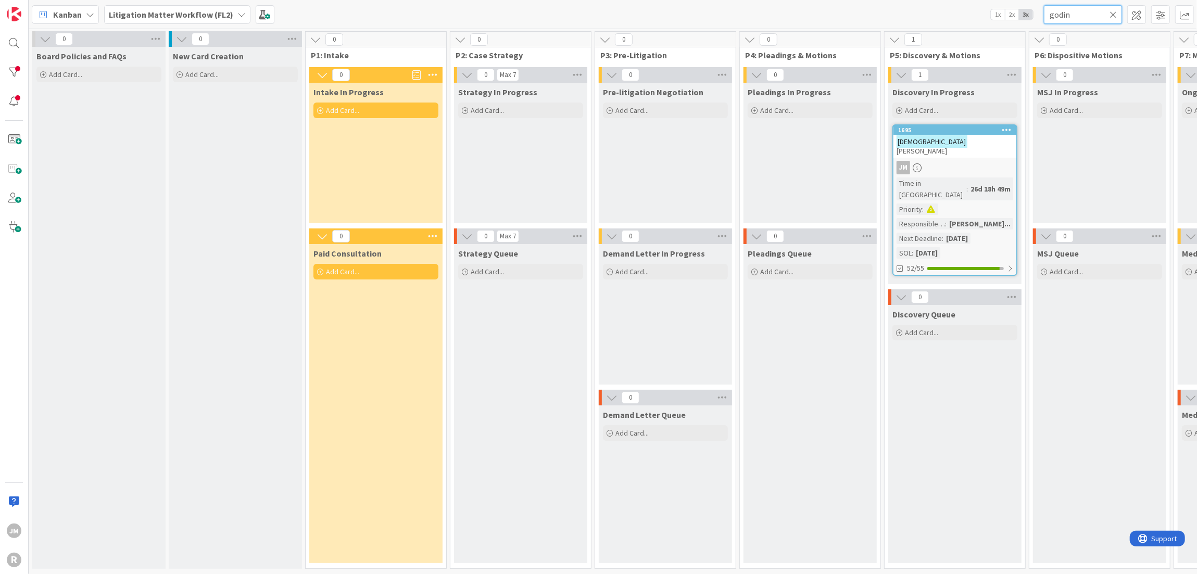
type input "godin"
click at [968, 146] on div "GODIN EZ, [PERSON_NAME]" at bounding box center [954, 146] width 123 height 23
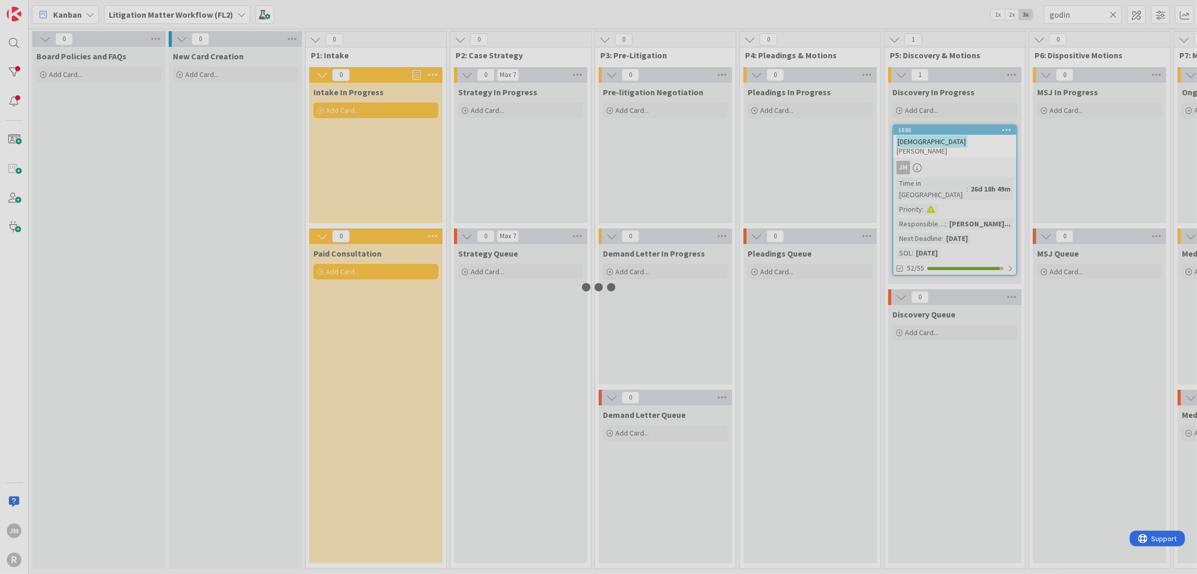
click at [968, 146] on div at bounding box center [598, 287] width 1197 height 574
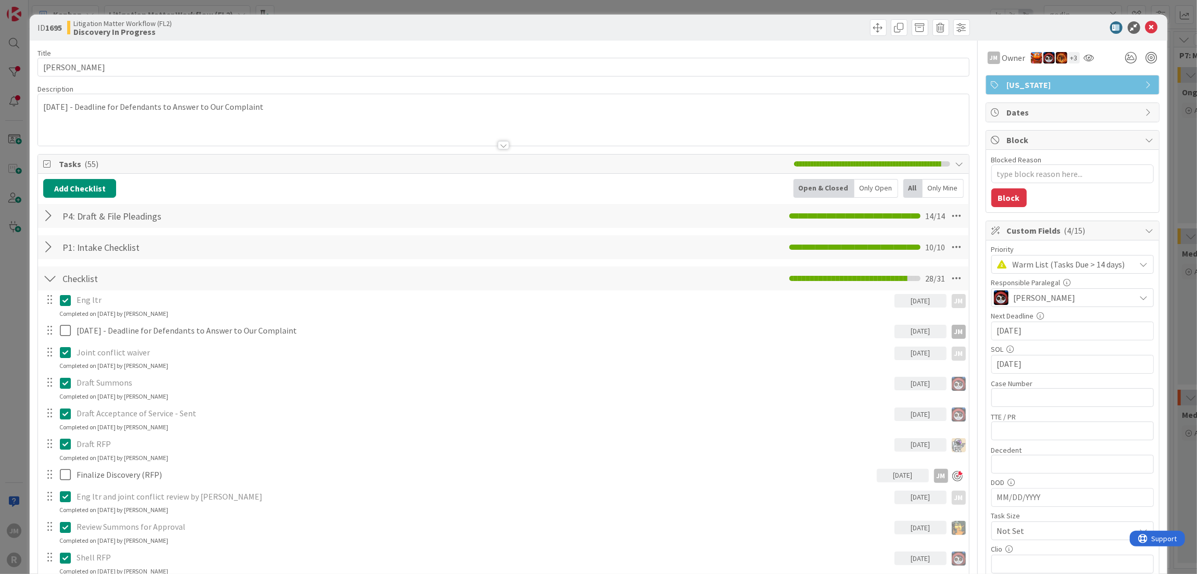
type textarea "x"
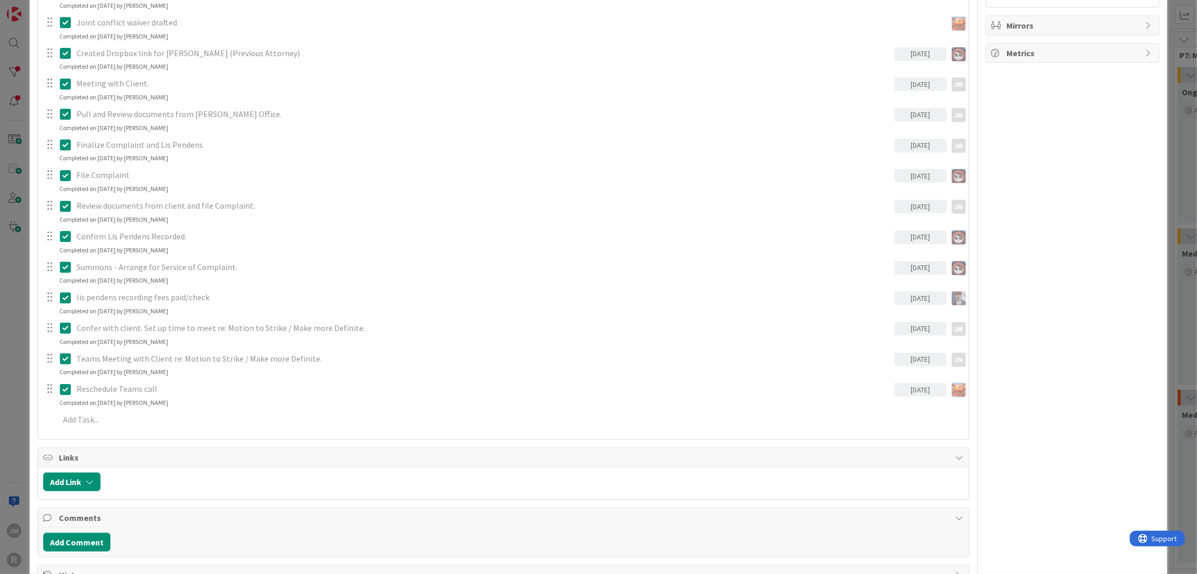
scroll to position [858, 0]
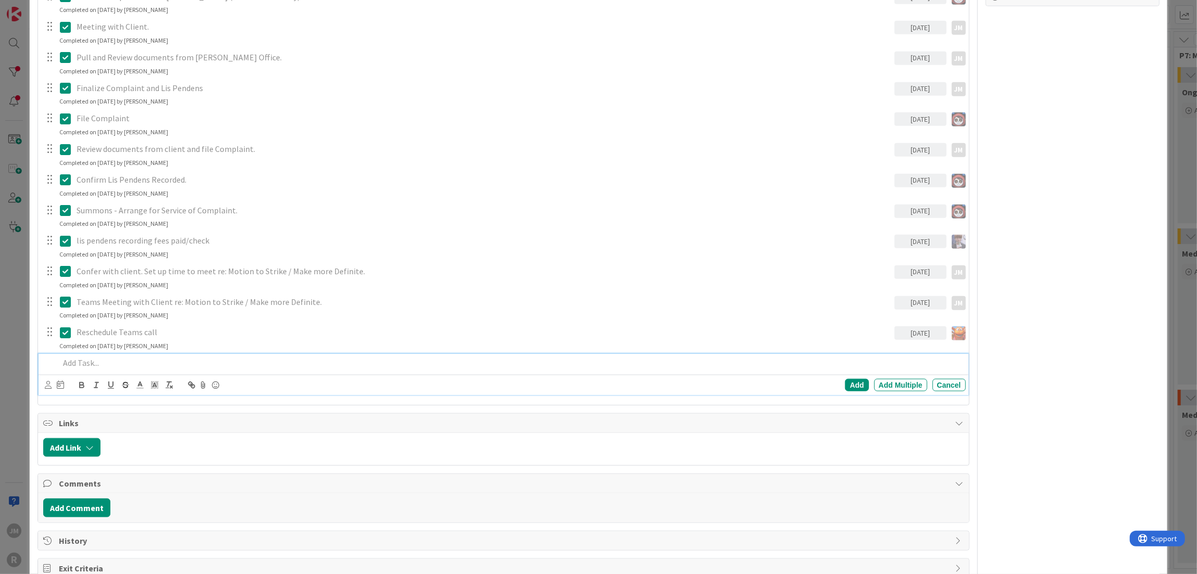
click at [123, 357] on p at bounding box center [510, 363] width 902 height 12
click at [47, 385] on icon at bounding box center [48, 385] width 7 height 8
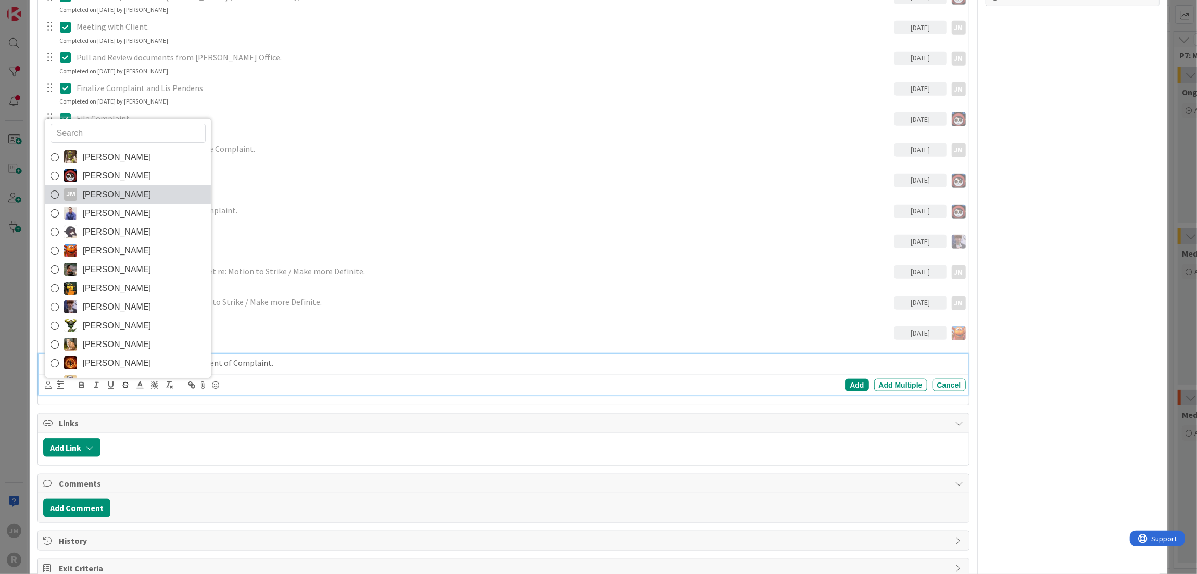
click at [92, 190] on span "[PERSON_NAME]" at bounding box center [116, 195] width 69 height 16
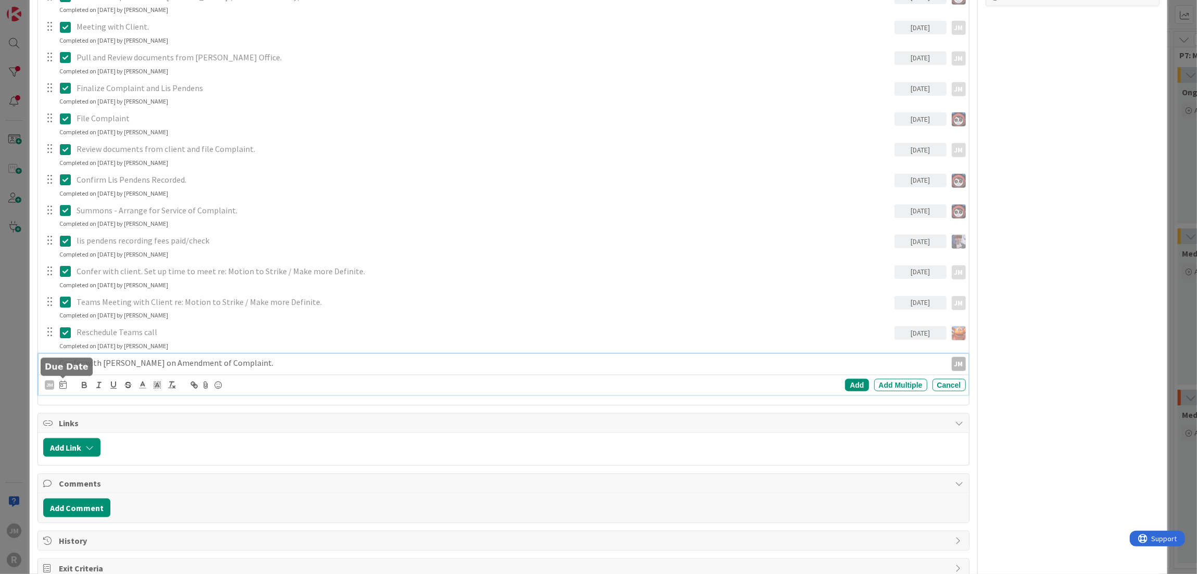
click at [64, 385] on icon at bounding box center [62, 385] width 7 height 8
click at [104, 527] on td "25" at bounding box center [102, 532] width 20 height 20
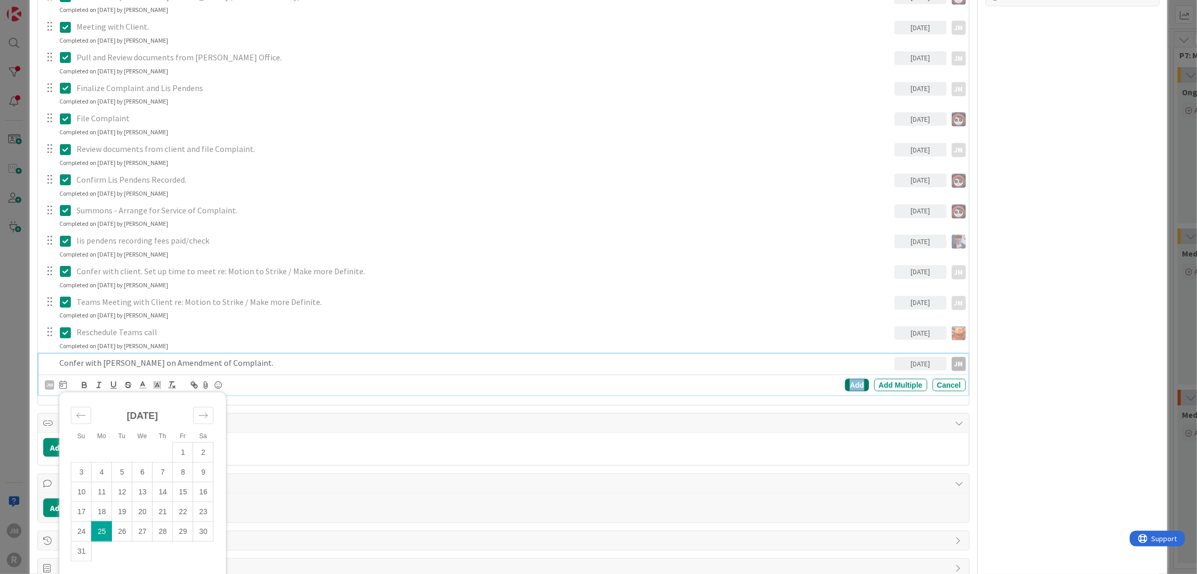
click at [847, 381] on div "Add" at bounding box center [856, 385] width 23 height 12
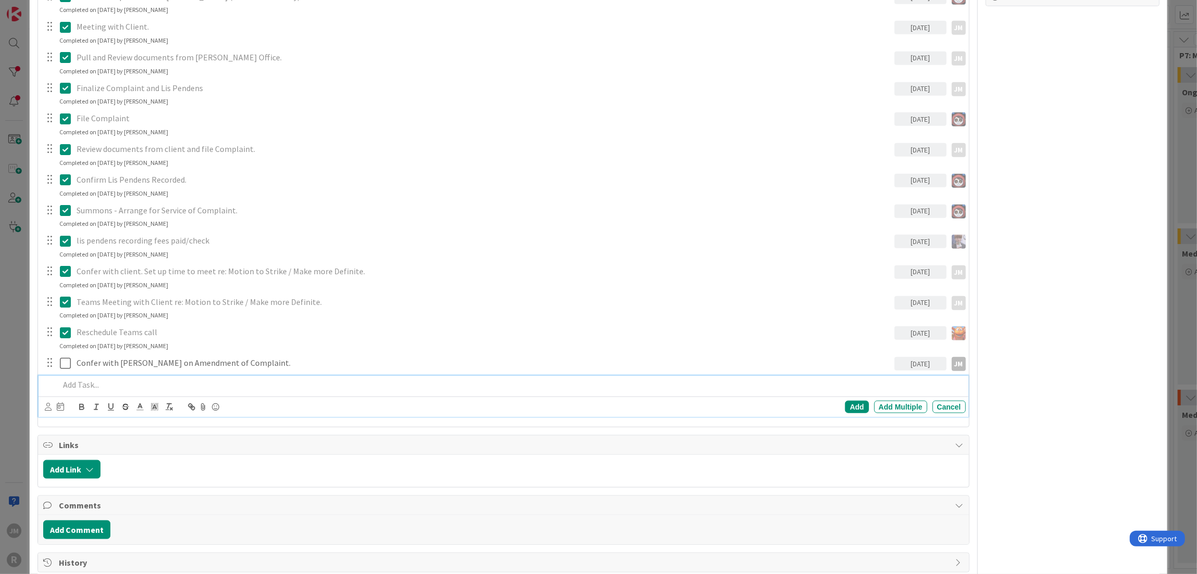
click at [150, 379] on p at bounding box center [510, 385] width 902 height 12
click at [46, 403] on icon at bounding box center [48, 407] width 7 height 8
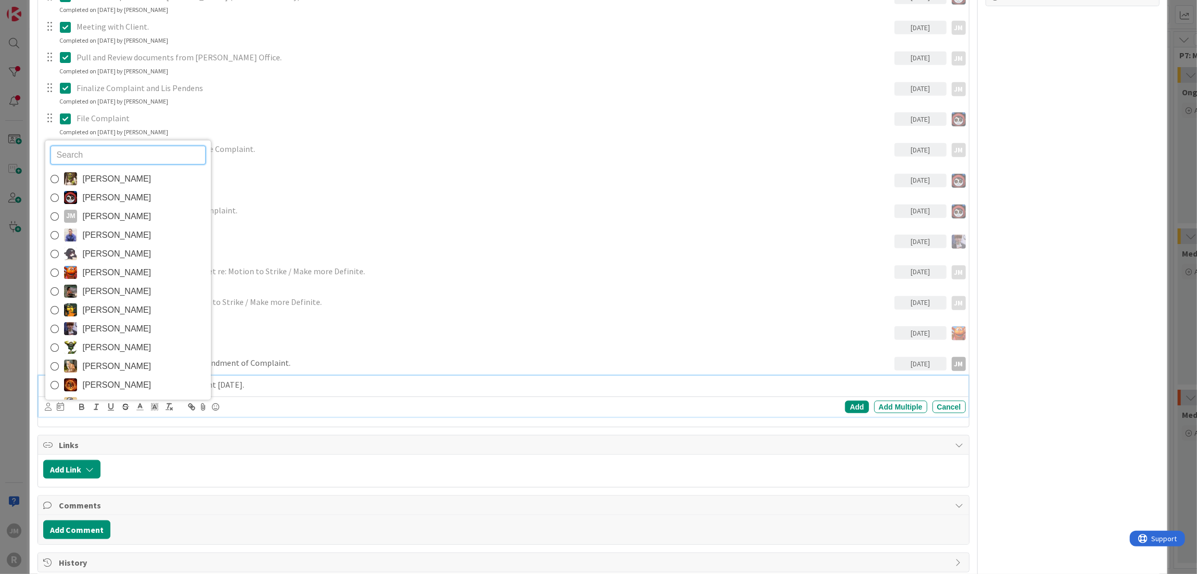
click at [100, 214] on span "[PERSON_NAME]" at bounding box center [116, 217] width 69 height 16
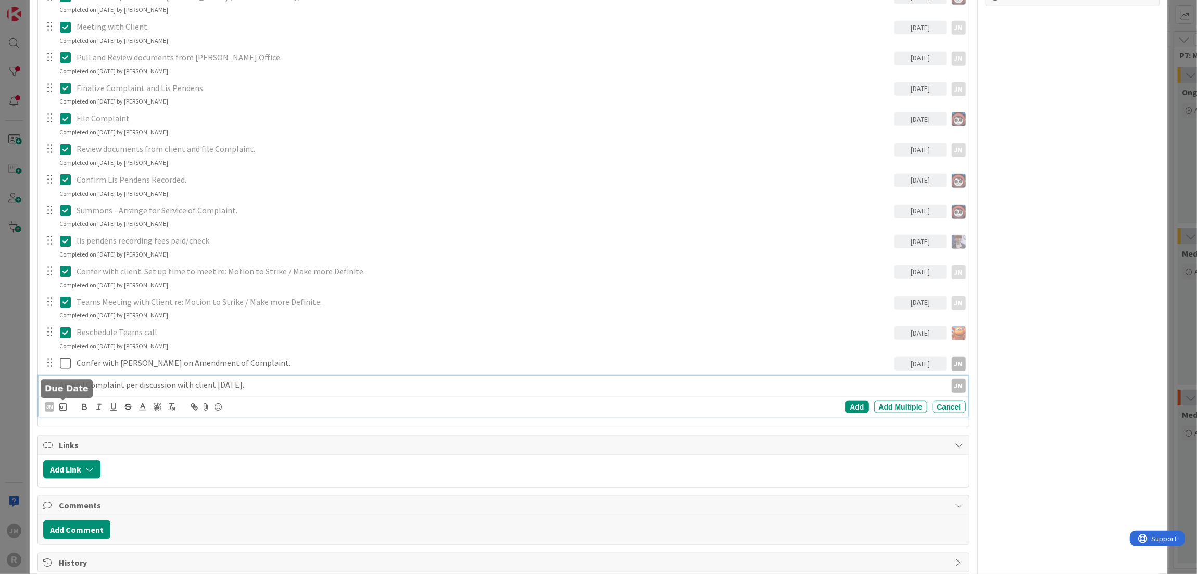
click at [63, 405] on icon at bounding box center [62, 406] width 7 height 8
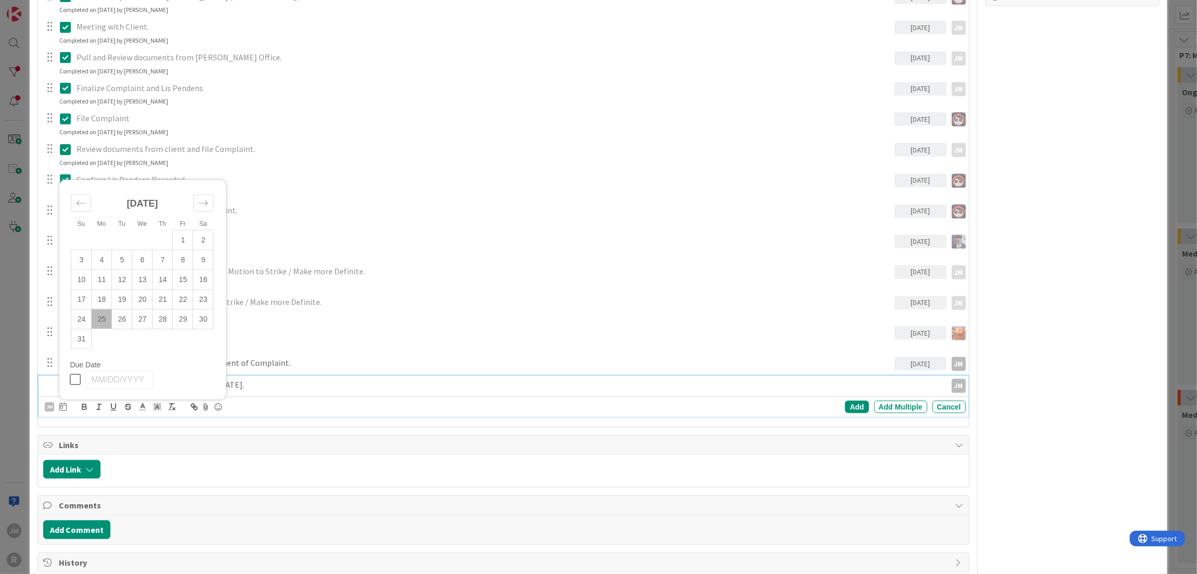
click at [100, 319] on td "25" at bounding box center [102, 319] width 20 height 20
click at [850, 408] on div "Add" at bounding box center [856, 407] width 23 height 12
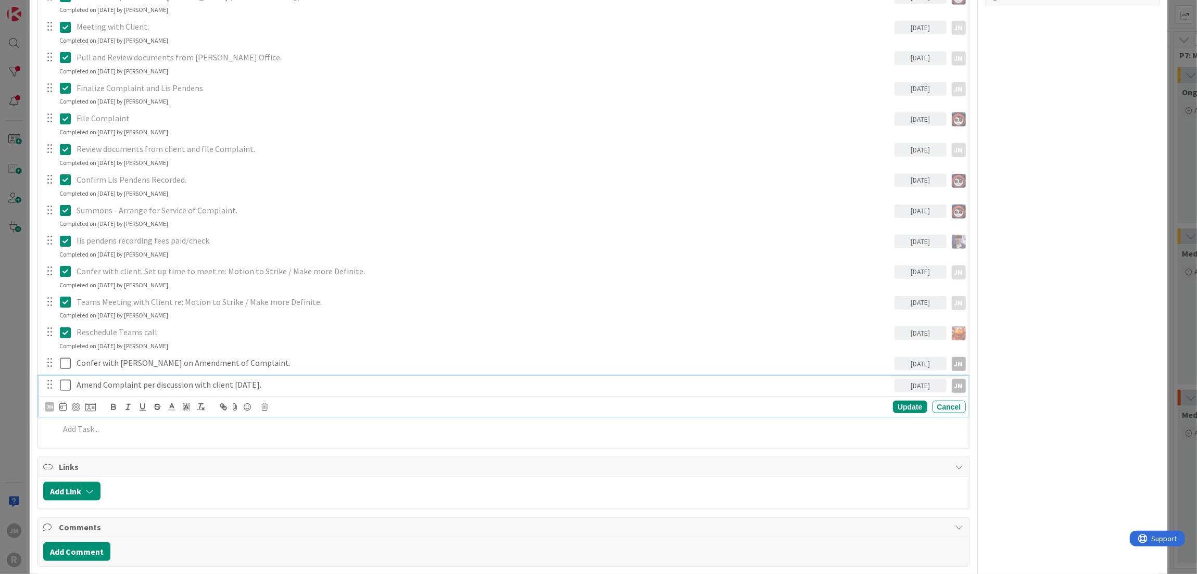
click at [80, 382] on p "Amend Complaint per discussion with client [DATE]." at bounding box center [484, 385] width 814 height 12
click at [77, 404] on div at bounding box center [76, 407] width 8 height 8
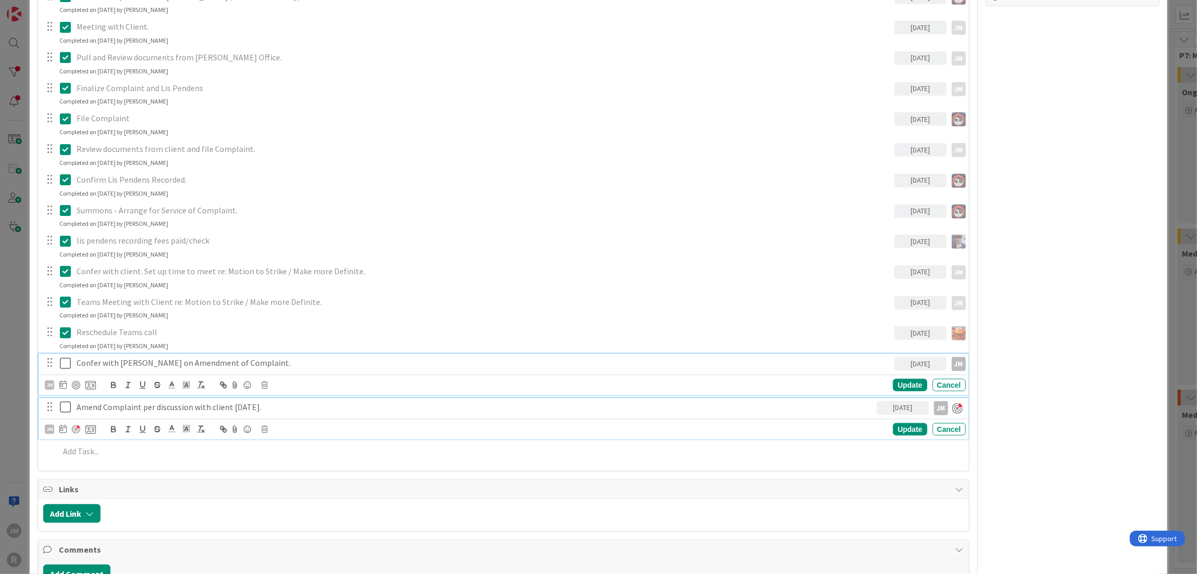
click at [141, 361] on div "Confer with [PERSON_NAME] on Amendment of Complaint. [DATE] JM JM Update Cancel" at bounding box center [503, 374] width 929 height 41
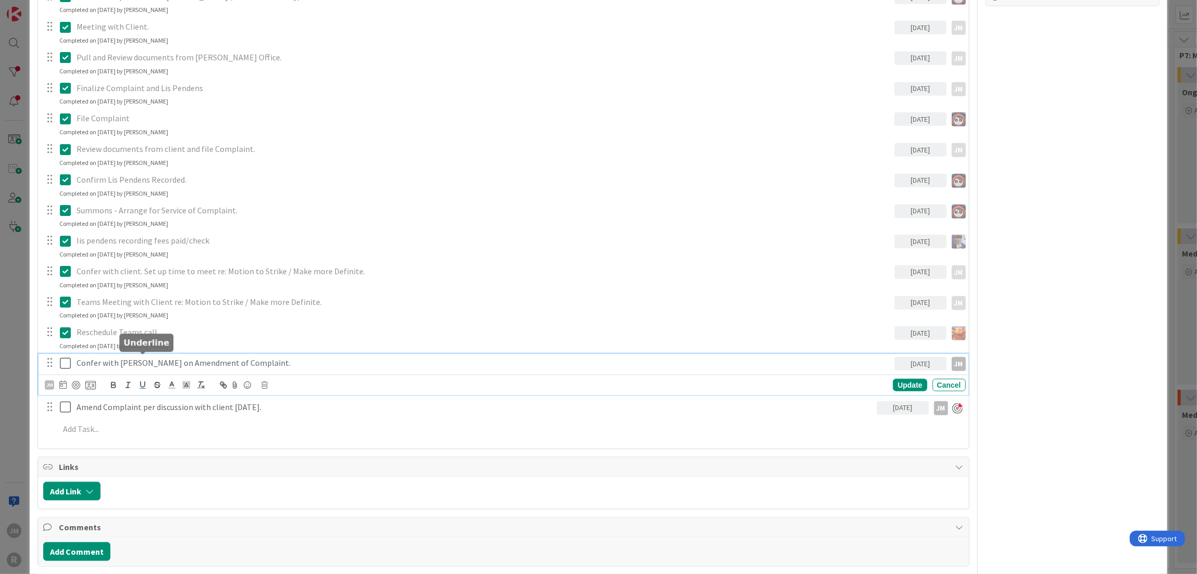
scroll to position [881, 0]
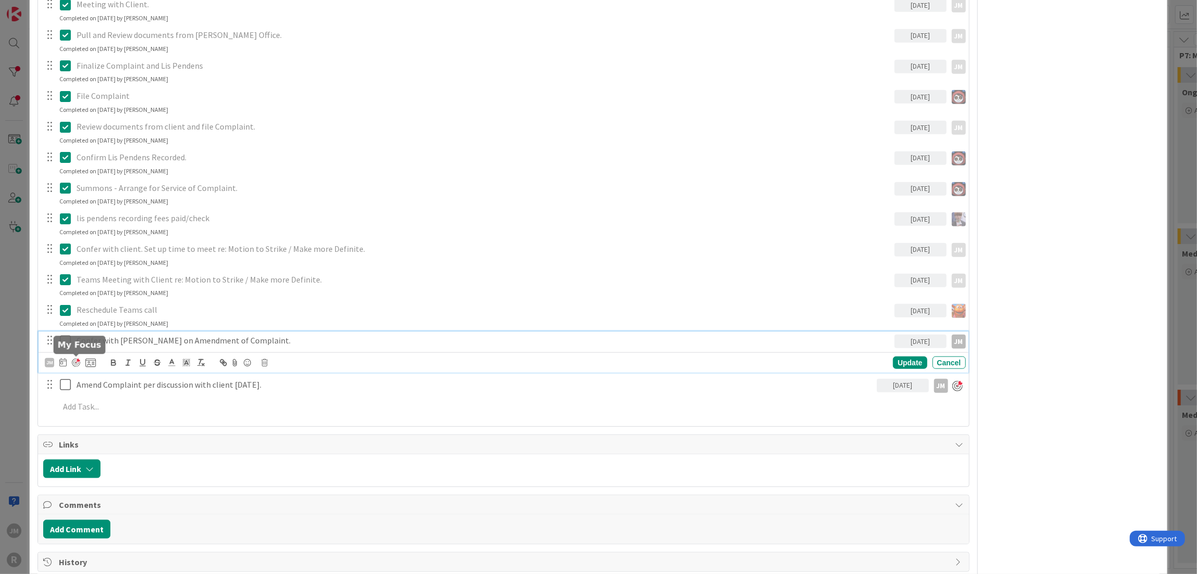
click at [76, 362] on div at bounding box center [76, 363] width 8 height 8
type textarea "x"
click at [23, 384] on div "ID 1695 Litigation Matter Workflow (FL2) Discovery In Progress Title 14 / 128 […" at bounding box center [598, 287] width 1197 height 574
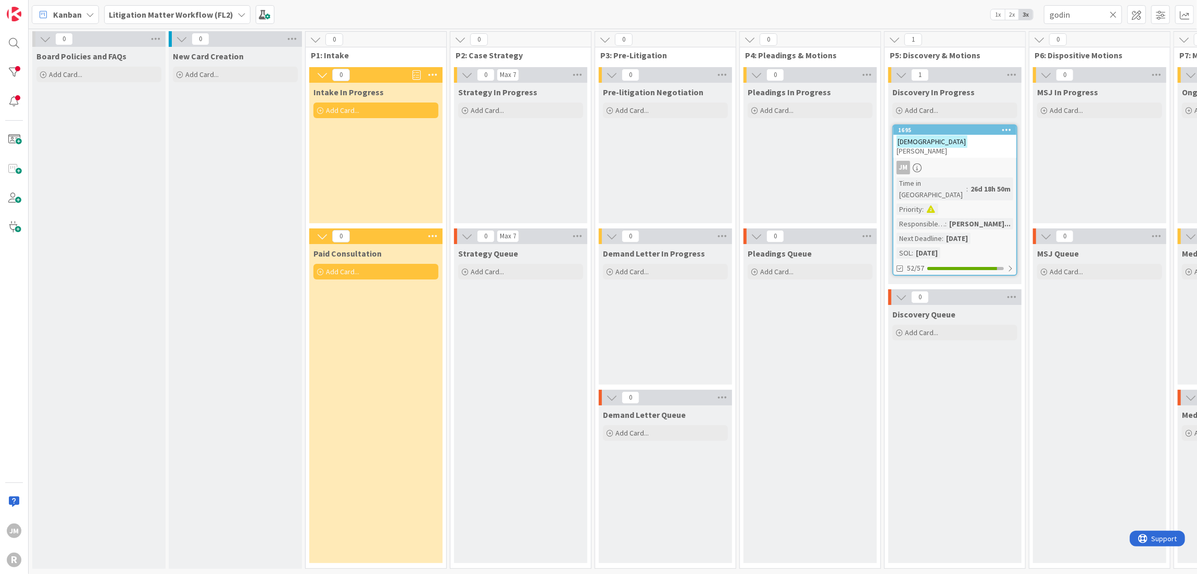
click at [1112, 13] on icon at bounding box center [1112, 14] width 7 height 9
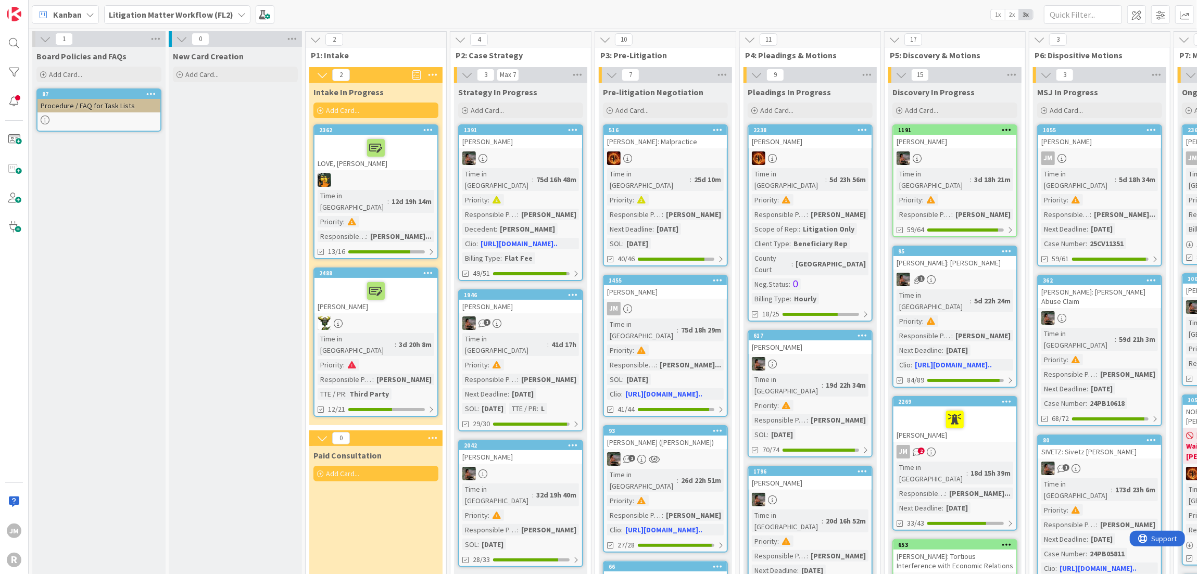
click at [84, 16] on div "Kanban" at bounding box center [65, 14] width 67 height 19
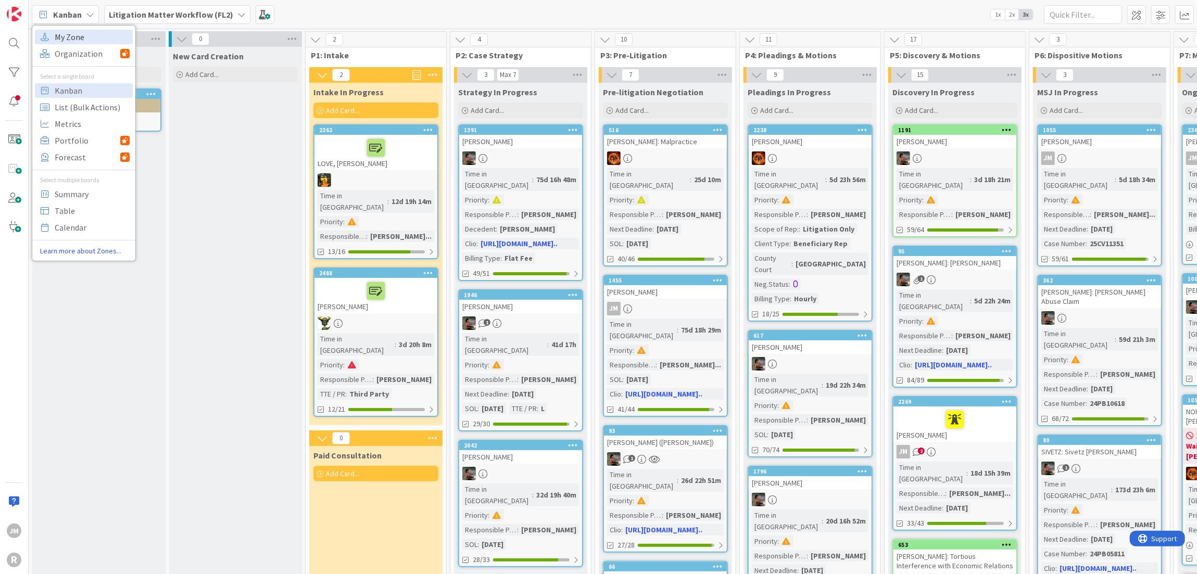
click at [86, 42] on span "My Zone" at bounding box center [92, 37] width 75 height 16
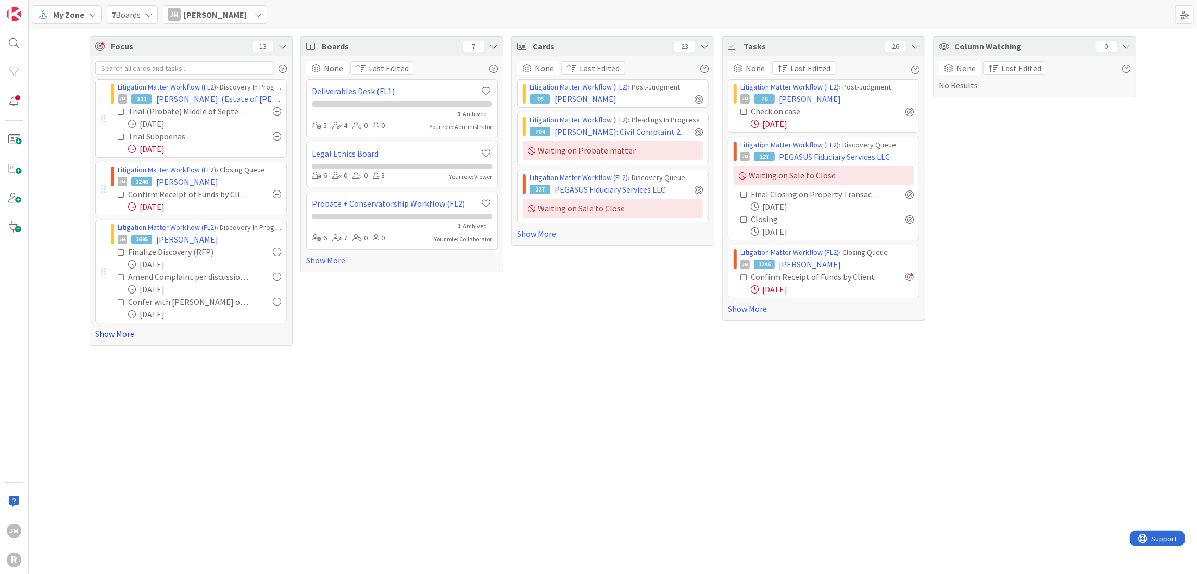
click at [116, 330] on link "Show More" at bounding box center [191, 333] width 192 height 12
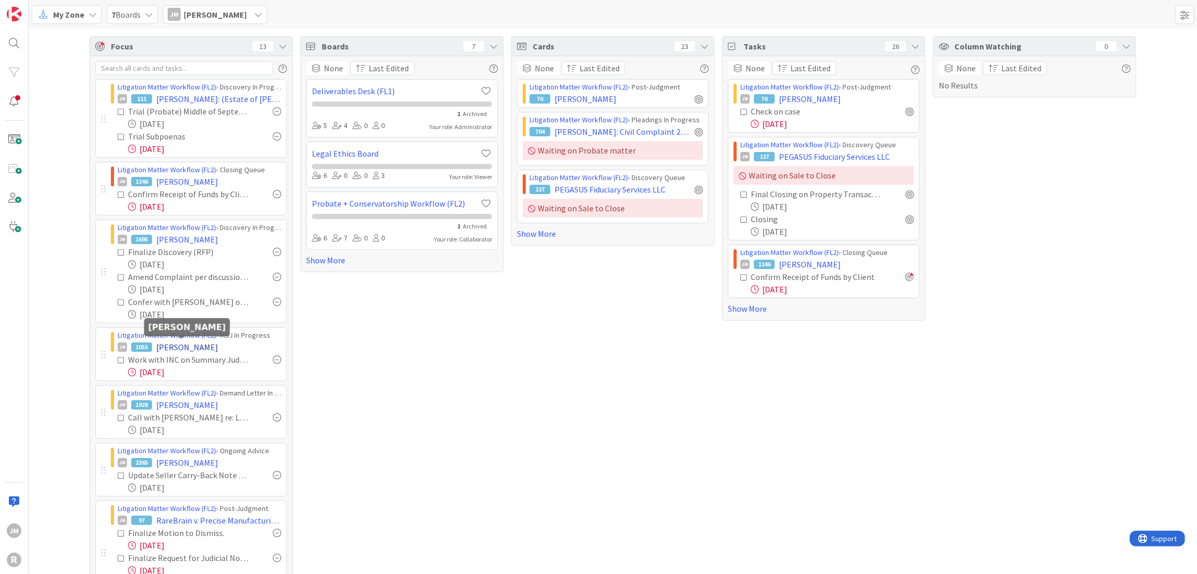
click at [176, 346] on span "[PERSON_NAME]" at bounding box center [187, 347] width 62 height 12
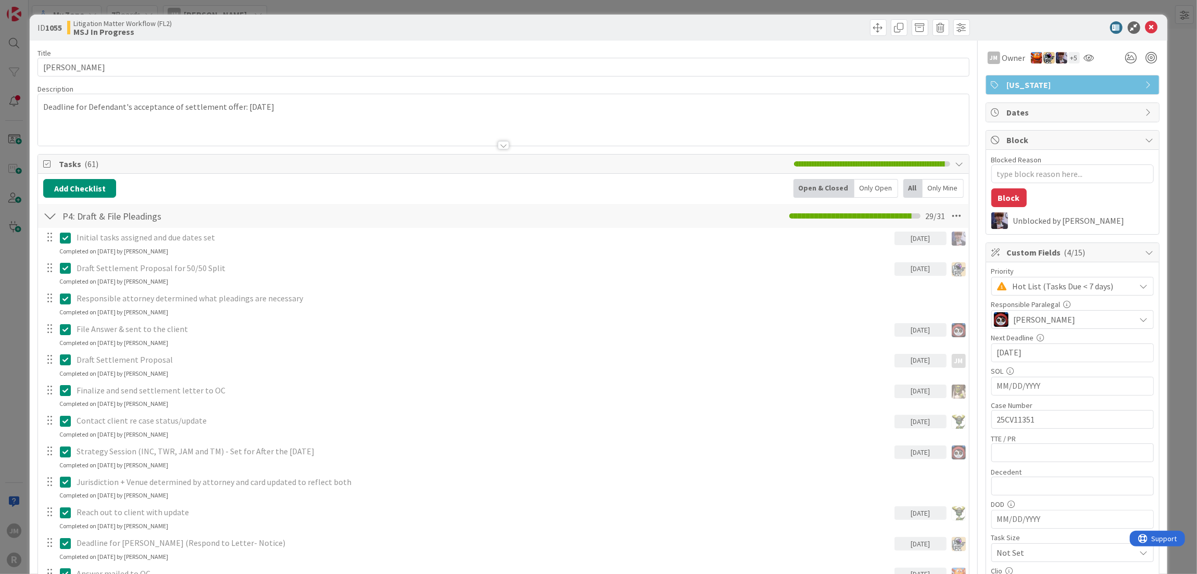
type textarea "x"
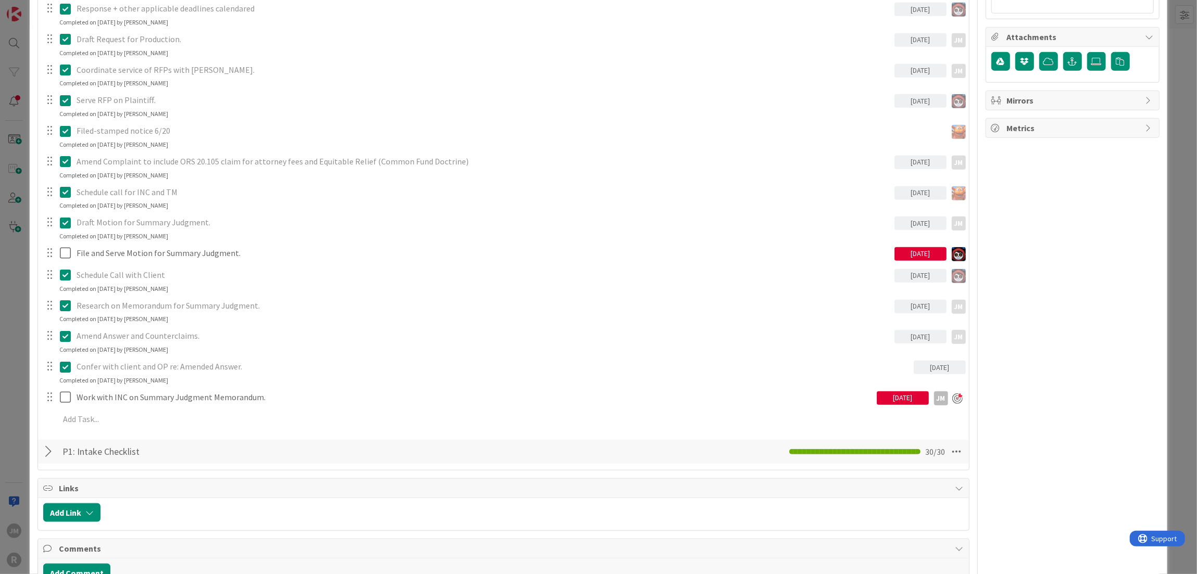
scroll to position [781, 0]
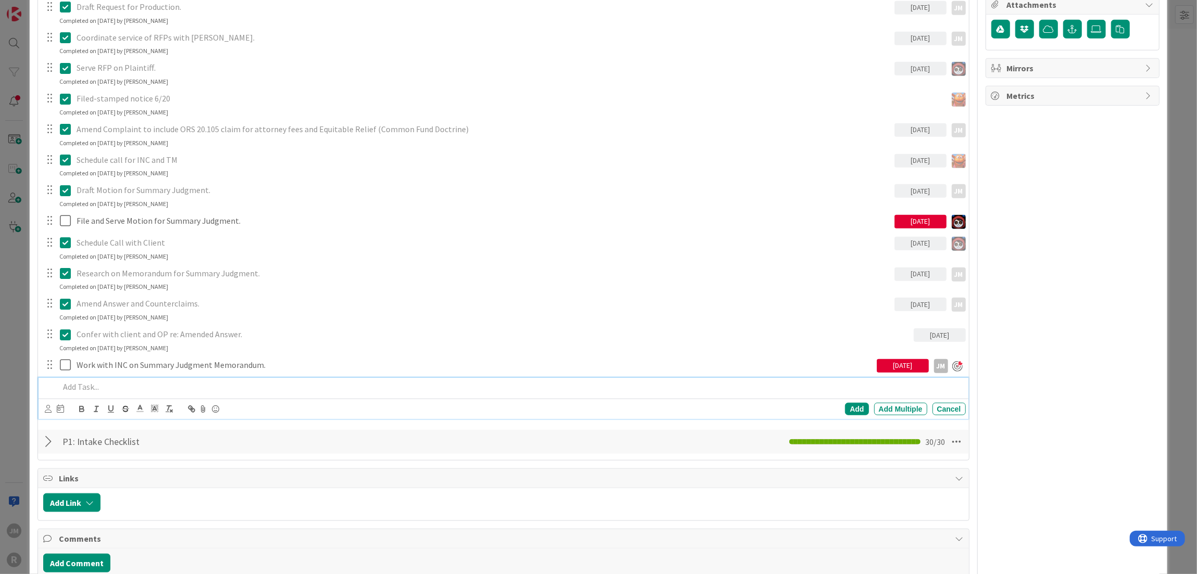
click at [161, 378] on div at bounding box center [510, 387] width 910 height 18
click at [46, 405] on icon at bounding box center [48, 409] width 7 height 8
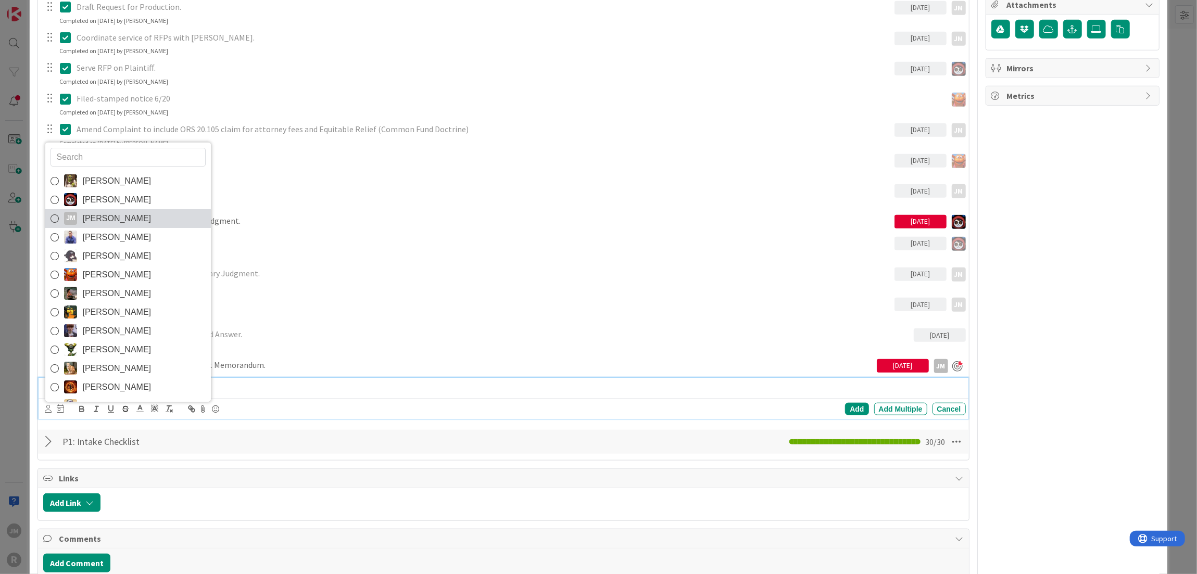
click at [79, 216] on link "[PERSON_NAME] [PERSON_NAME]" at bounding box center [128, 218] width 166 height 19
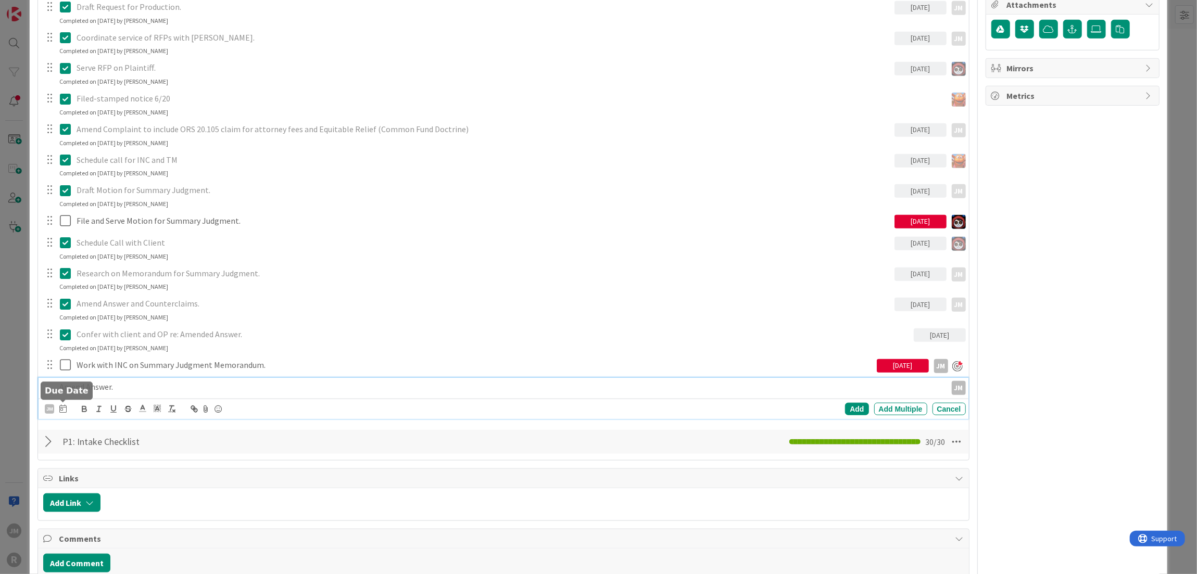
click at [58, 403] on div "[PERSON_NAME] [PERSON_NAME] [PERSON_NAME] [PERSON_NAME] [PERSON_NAME] [PERSON_N…" at bounding box center [56, 409] width 22 height 12
click at [61, 408] on icon at bounding box center [62, 408] width 7 height 8
click at [102, 551] on td "25" at bounding box center [102, 556] width 20 height 20
click at [848, 407] on div "Add" at bounding box center [856, 409] width 23 height 12
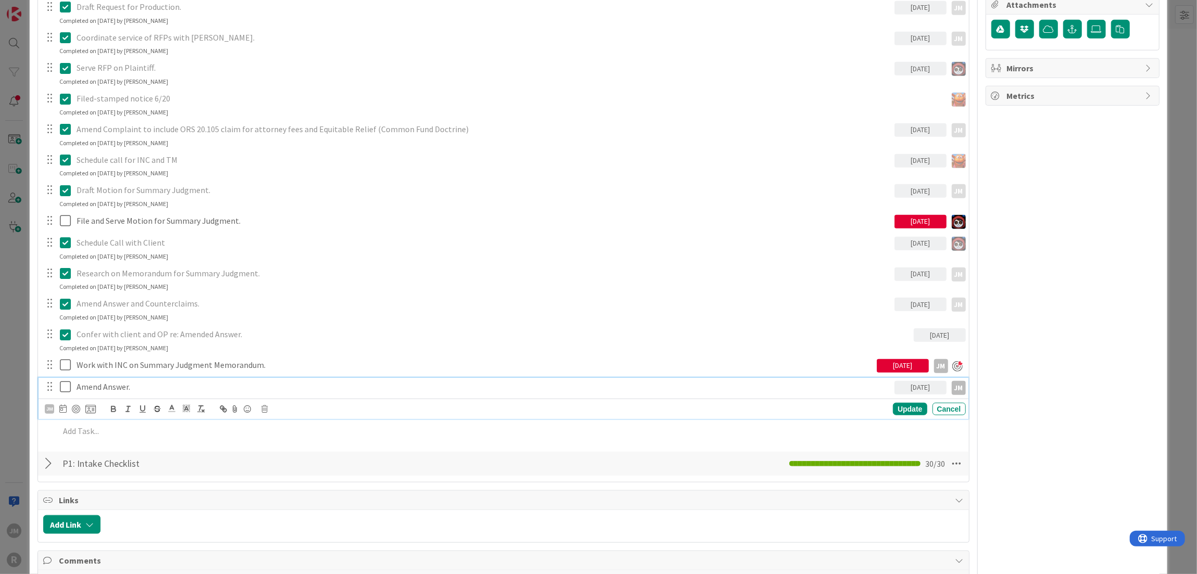
click at [99, 388] on p "Amend Answer." at bounding box center [484, 387] width 814 height 12
click at [75, 409] on div at bounding box center [76, 409] width 8 height 8
type textarea "x"
click at [897, 413] on div "Update" at bounding box center [910, 409] width 34 height 12
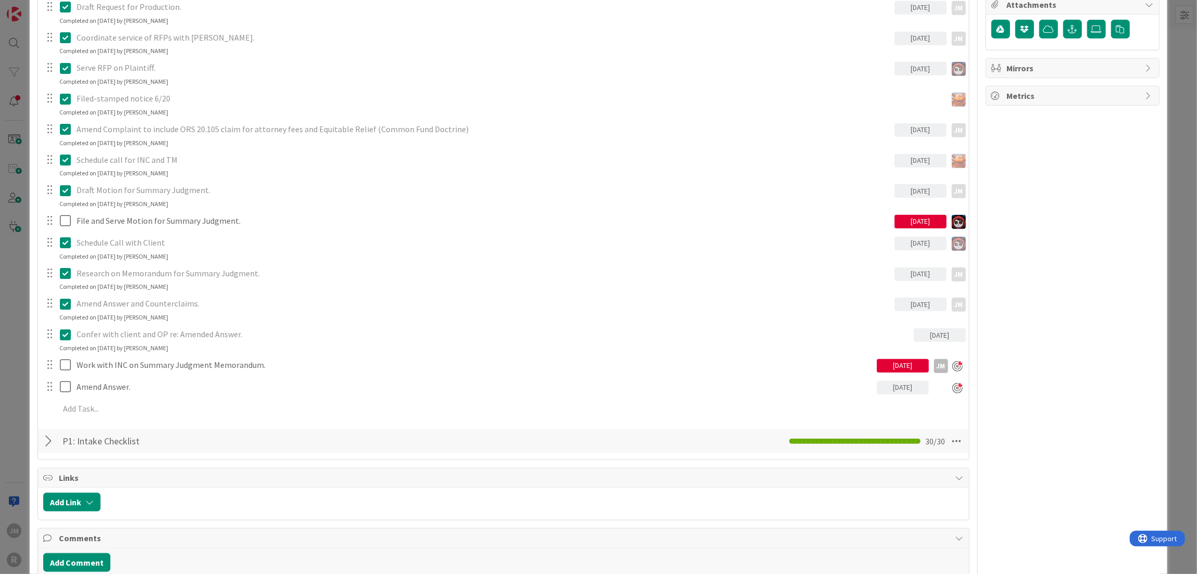
click at [16, 374] on div "ID 1055 Litigation Matter Workflow (FL2) MSJ In Progress Title 15 / 128 [PERSON…" at bounding box center [598, 287] width 1197 height 574
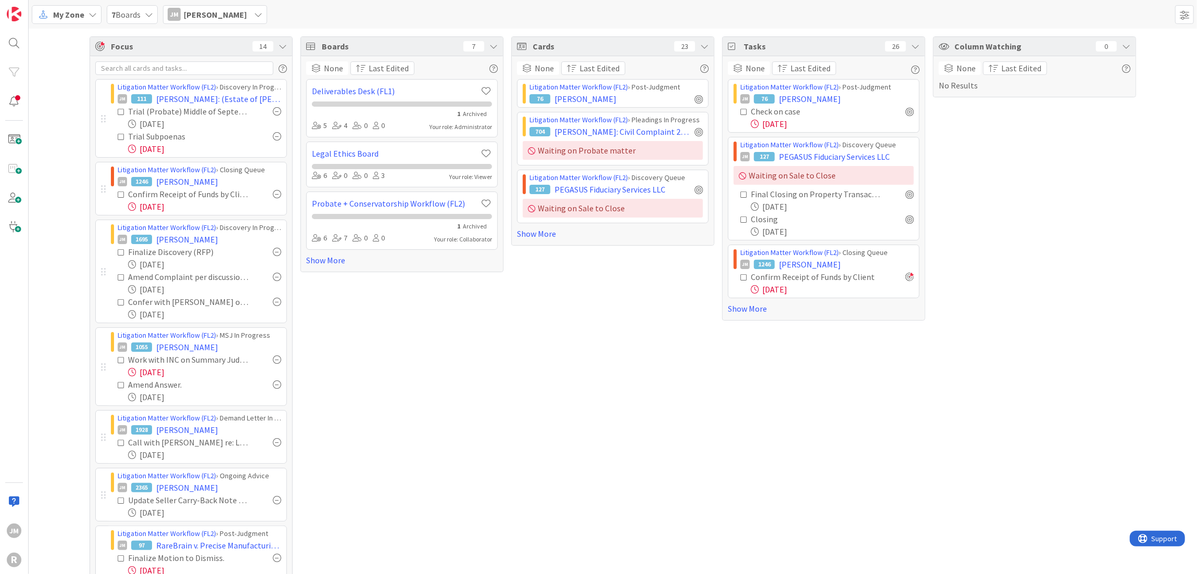
click at [81, 19] on span "My Zone" at bounding box center [68, 14] width 31 height 12
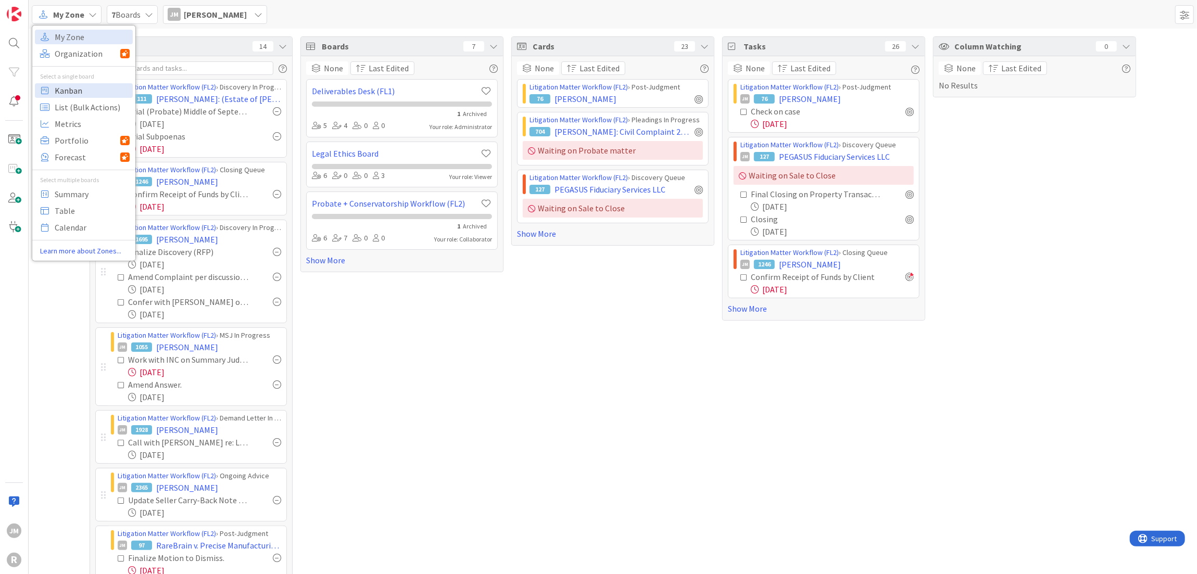
click at [71, 87] on span "Kanban" at bounding box center [92, 91] width 75 height 16
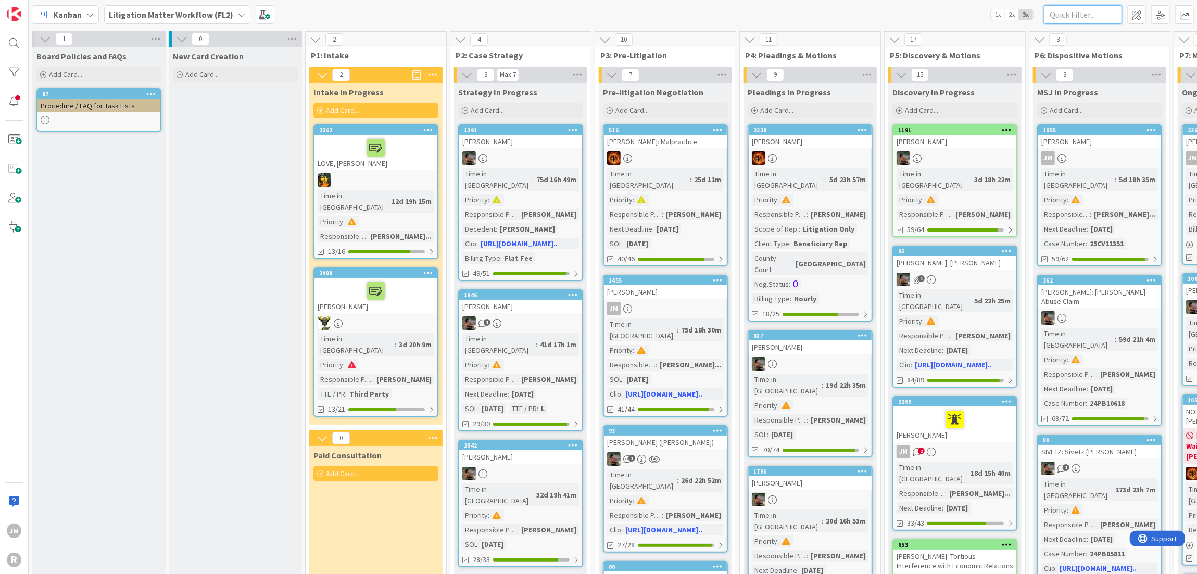
click at [1079, 18] on input "text" at bounding box center [1083, 14] width 78 height 19
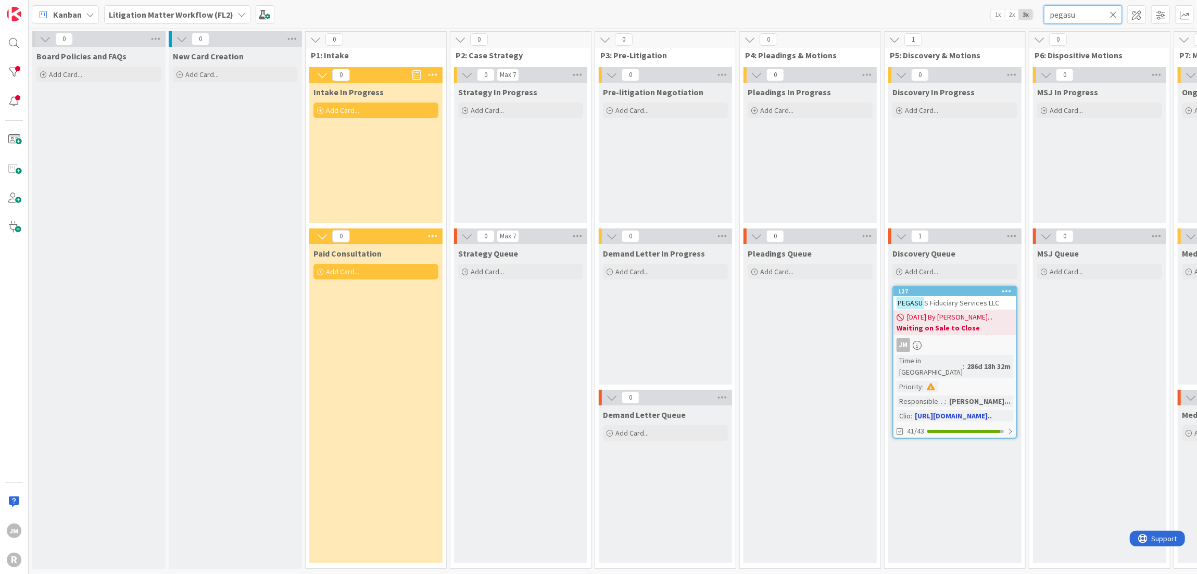
type input "pegasu"
click at [968, 339] on div "JM" at bounding box center [954, 345] width 123 height 14
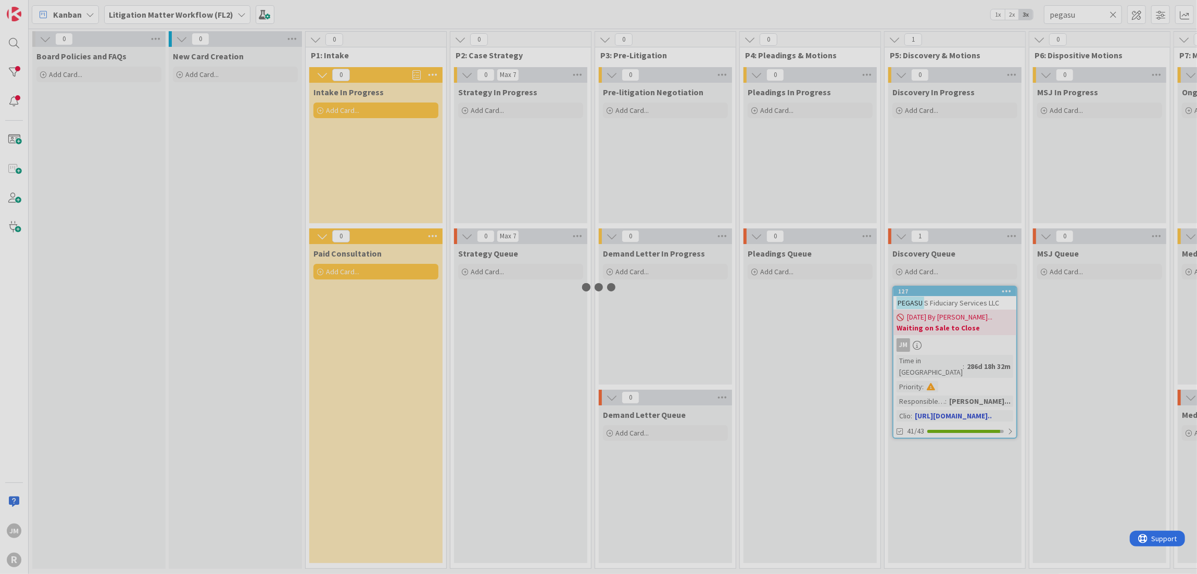
click at [968, 339] on div at bounding box center [598, 287] width 1197 height 574
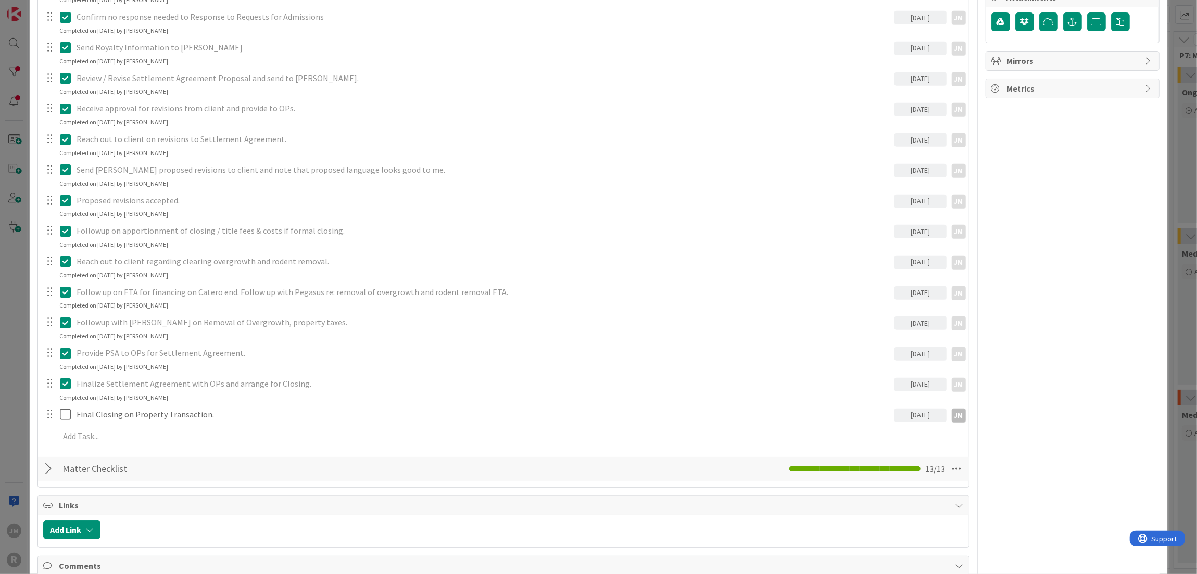
scroll to position [781, 0]
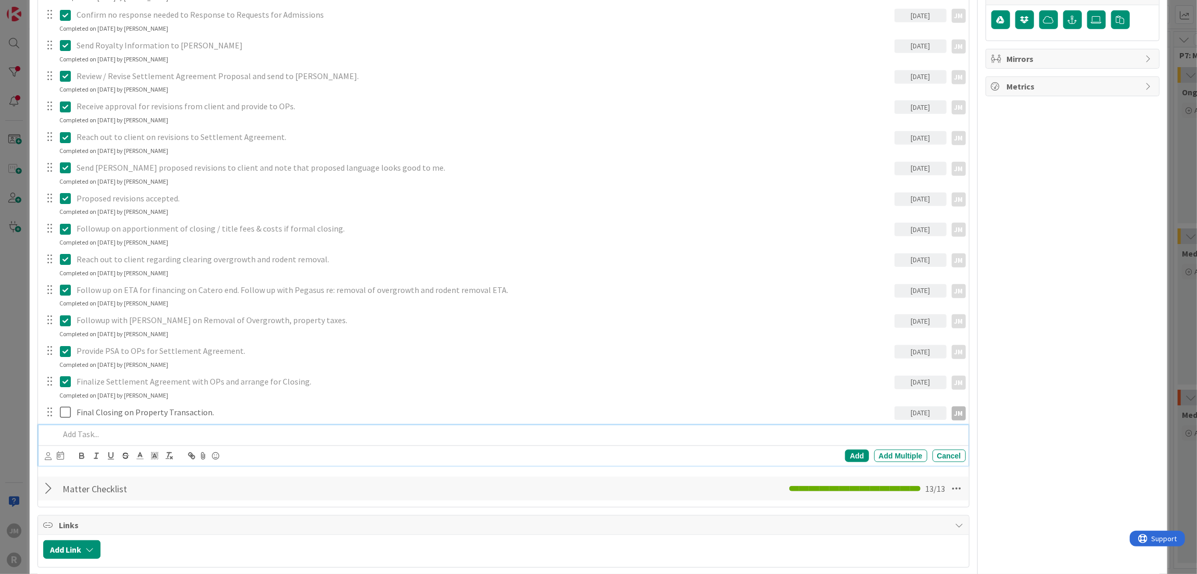
click at [118, 436] on p at bounding box center [510, 434] width 902 height 12
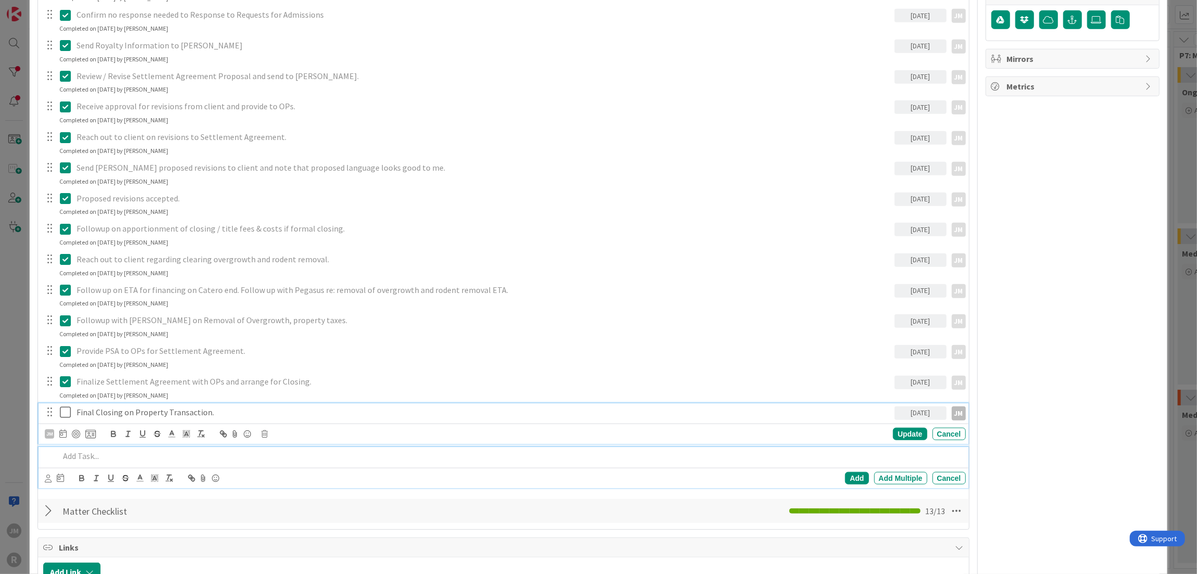
click at [123, 411] on p "Final Closing on Property Transaction." at bounding box center [484, 413] width 814 height 12
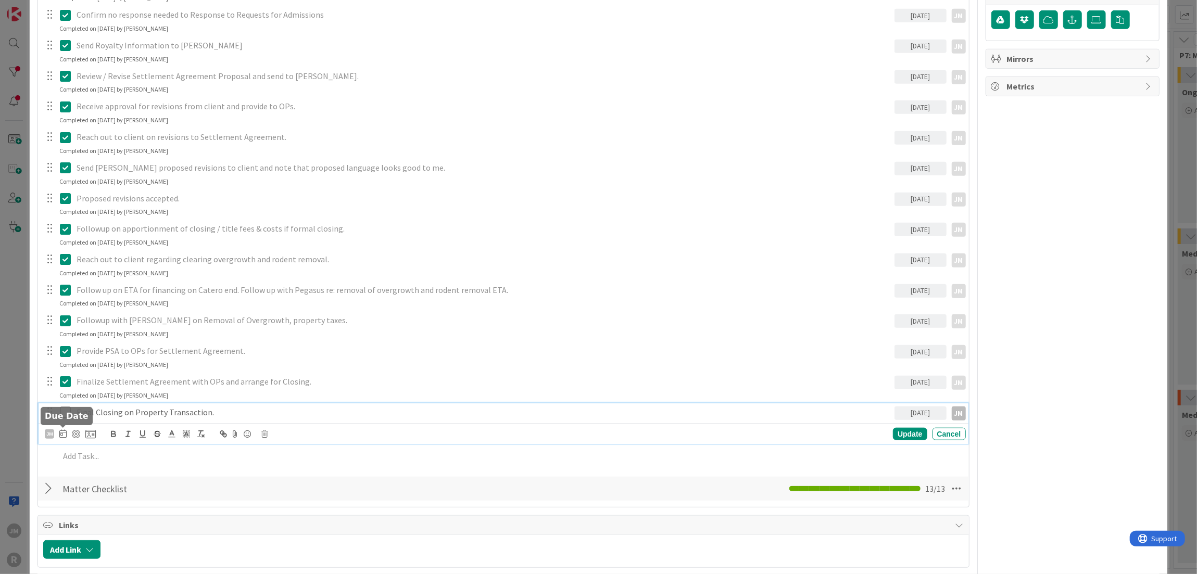
click at [62, 432] on icon at bounding box center [62, 433] width 7 height 8
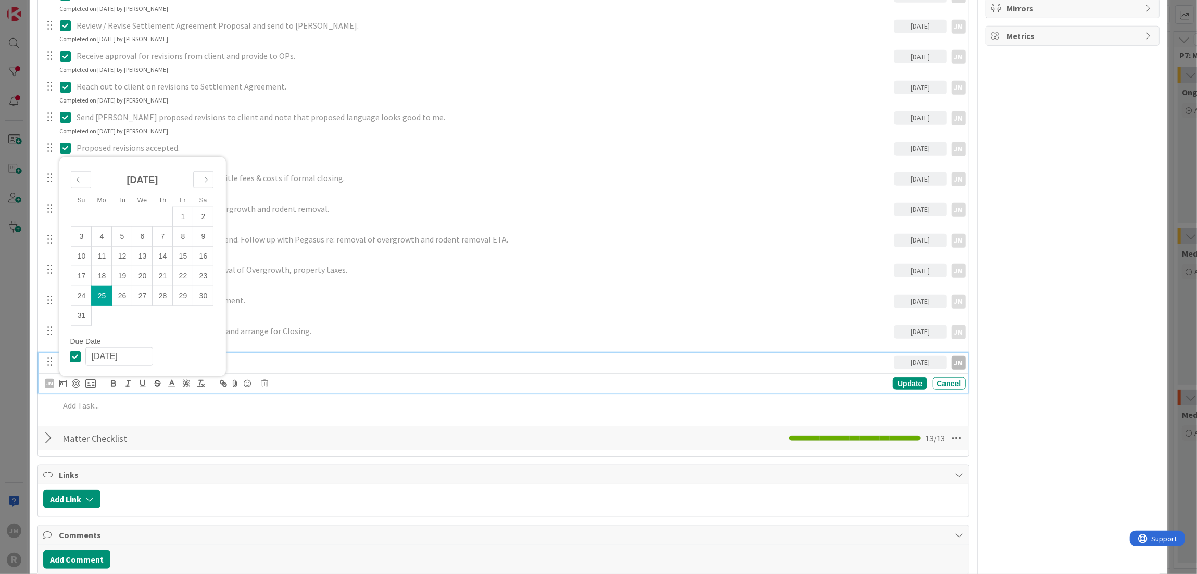
scroll to position [833, 0]
click at [98, 289] on td "25" at bounding box center [102, 295] width 20 height 20
click at [75, 382] on div at bounding box center [76, 382] width 8 height 8
click at [908, 380] on div "Update" at bounding box center [910, 382] width 34 height 12
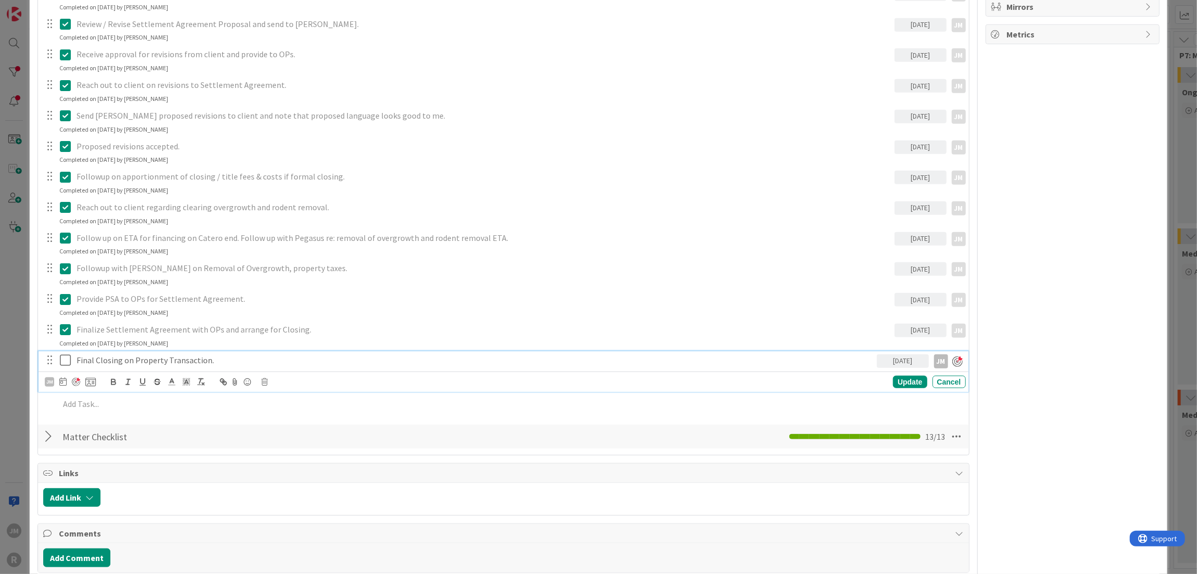
click at [223, 359] on p "Final Closing on Property Transaction." at bounding box center [475, 361] width 796 height 12
click at [908, 389] on div "[PERSON_NAME] Mo Tu We Th Fr Sa [DATE] 1 2 3 4 5 6 7 8 9 10 11 12 13 14 15 16 1…" at bounding box center [503, 382] width 929 height 20
click at [907, 381] on div "Update" at bounding box center [910, 382] width 34 height 12
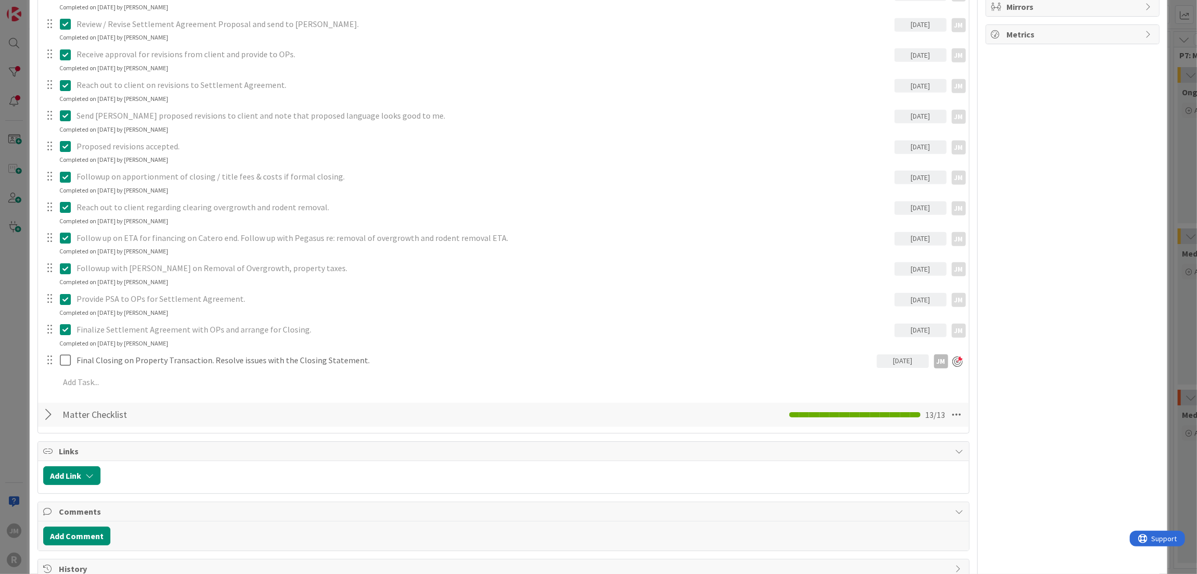
click at [1170, 133] on div "ID 127 Litigation Matter Workflow (FL2) Discovery Queue Title 30 / 128 PEGASUS …" at bounding box center [598, 287] width 1197 height 574
